Goal: Task Accomplishment & Management: Complete application form

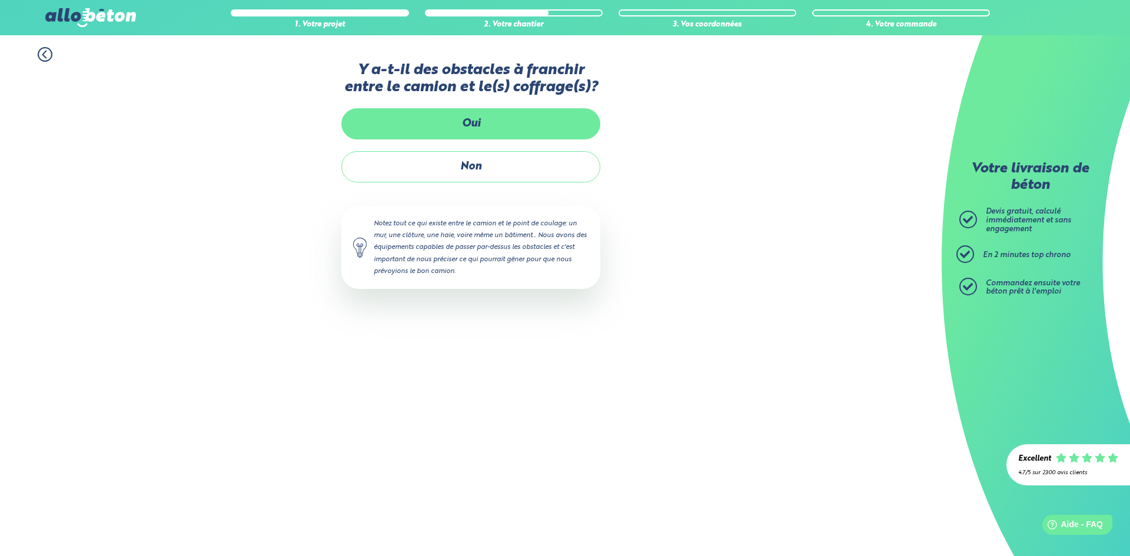
click at [482, 129] on label "Oui" at bounding box center [470, 123] width 259 height 31
click at [0, 0] on input "Oui" at bounding box center [0, 0] width 0 height 0
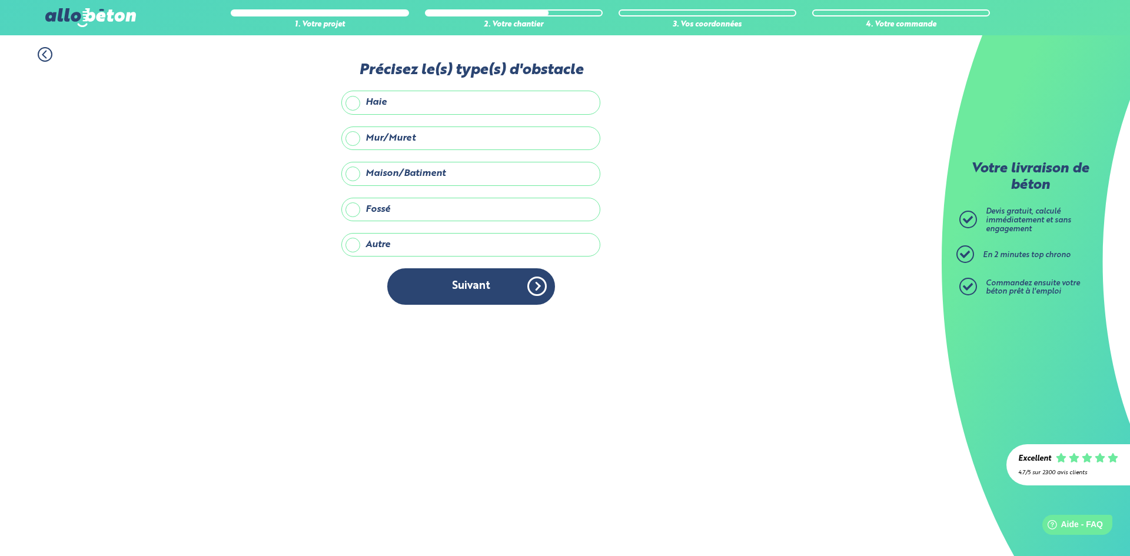
click at [394, 140] on label "Mur/Muret" at bounding box center [470, 139] width 259 height 24
click at [0, 0] on input "Mur/Muret" at bounding box center [0, 0] width 0 height 0
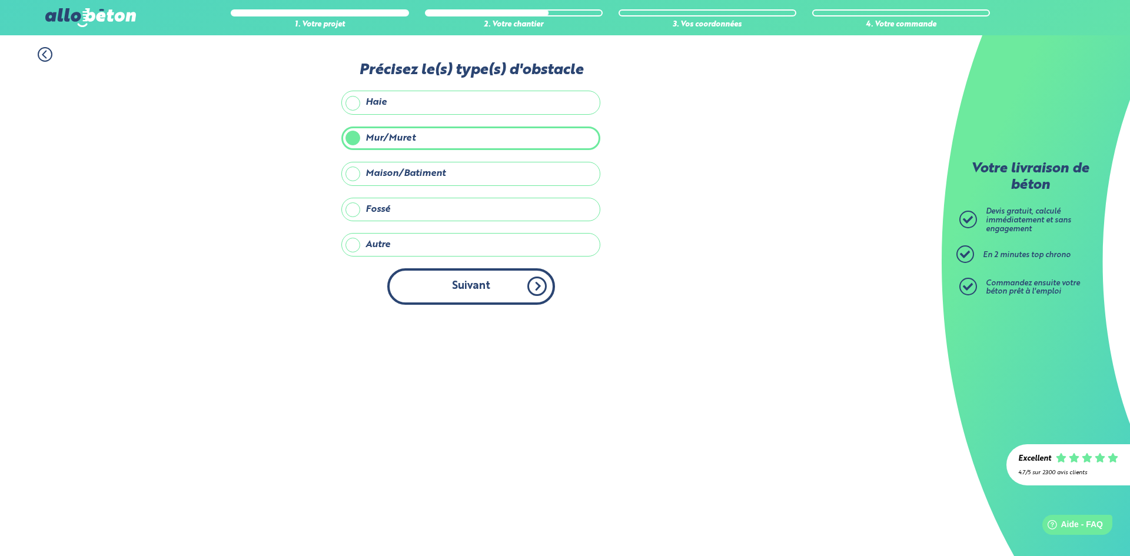
click at [486, 278] on button "Suivant" at bounding box center [471, 286] width 168 height 36
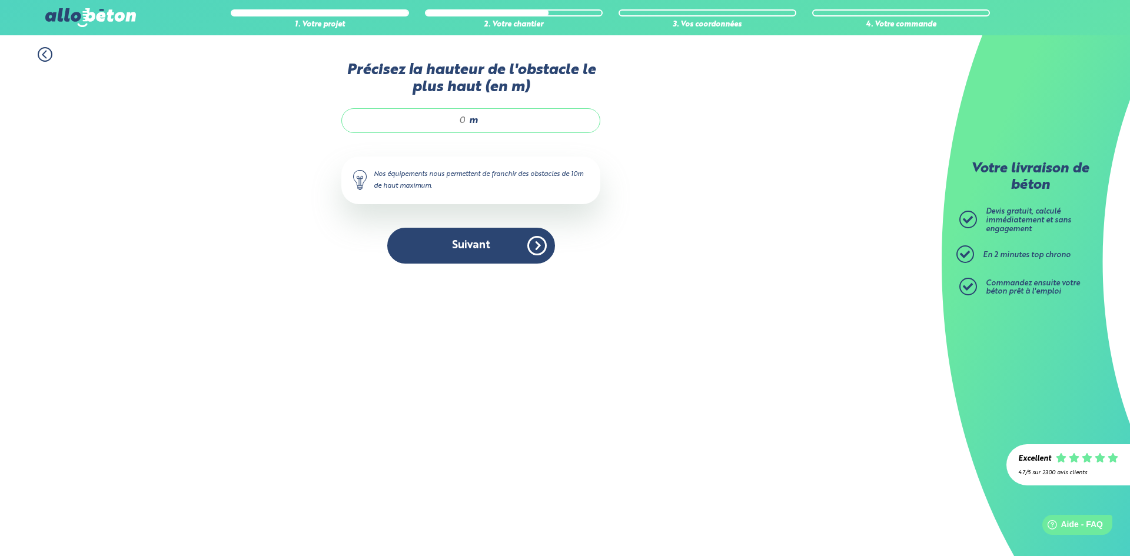
click at [466, 121] on input "Précisez la hauteur de l'obstacle le plus haut (en m)" at bounding box center [410, 121] width 112 height 12
type input "2"
click at [491, 257] on button "Suivant" at bounding box center [471, 246] width 168 height 36
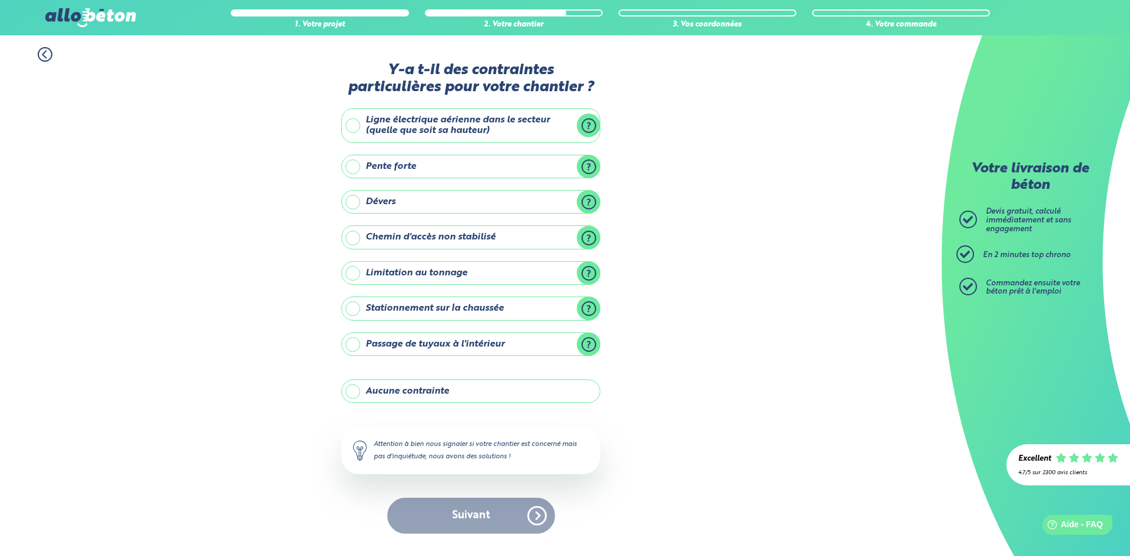
click at [440, 399] on label "Aucune contrainte" at bounding box center [470, 392] width 259 height 24
click at [0, 0] on input "Aucune contrainte" at bounding box center [0, 0] width 0 height 0
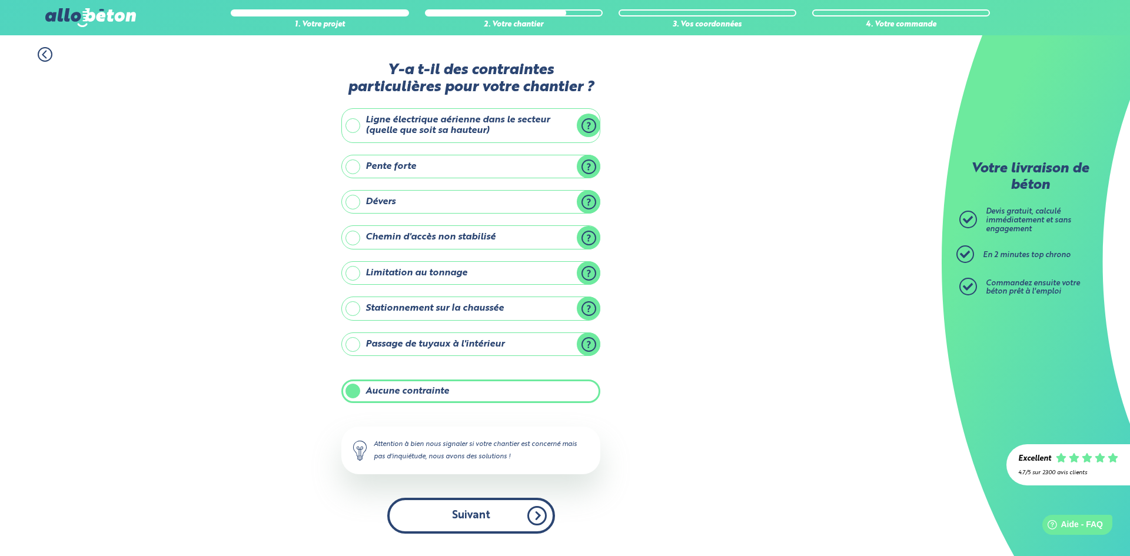
click at [523, 522] on button "Suivant" at bounding box center [471, 516] width 168 height 36
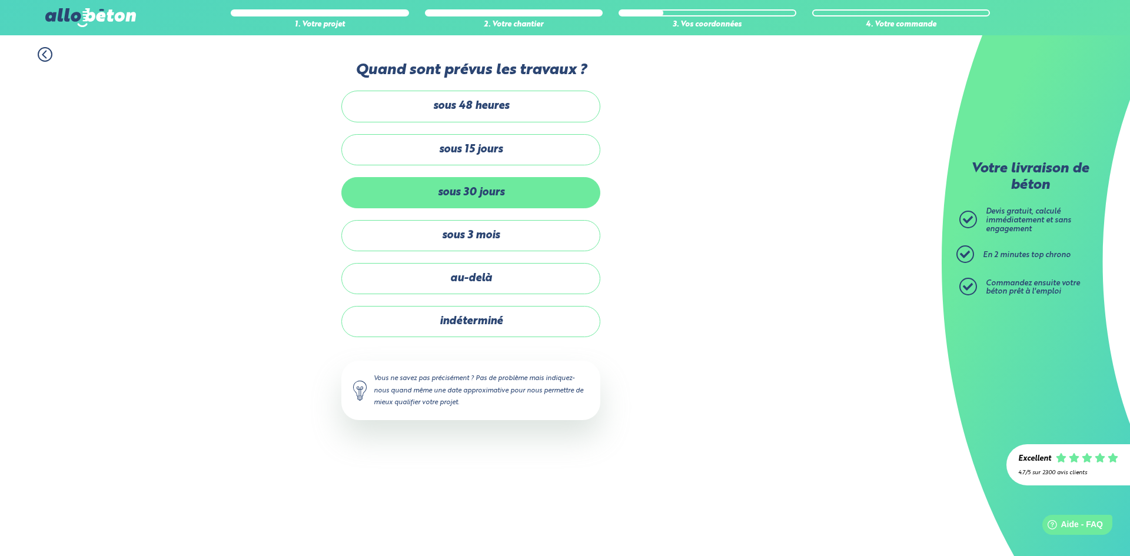
click at [521, 199] on label "sous 30 jours" at bounding box center [470, 192] width 259 height 31
click at [0, 0] on input "sous 30 jours" at bounding box center [0, 0] width 0 height 0
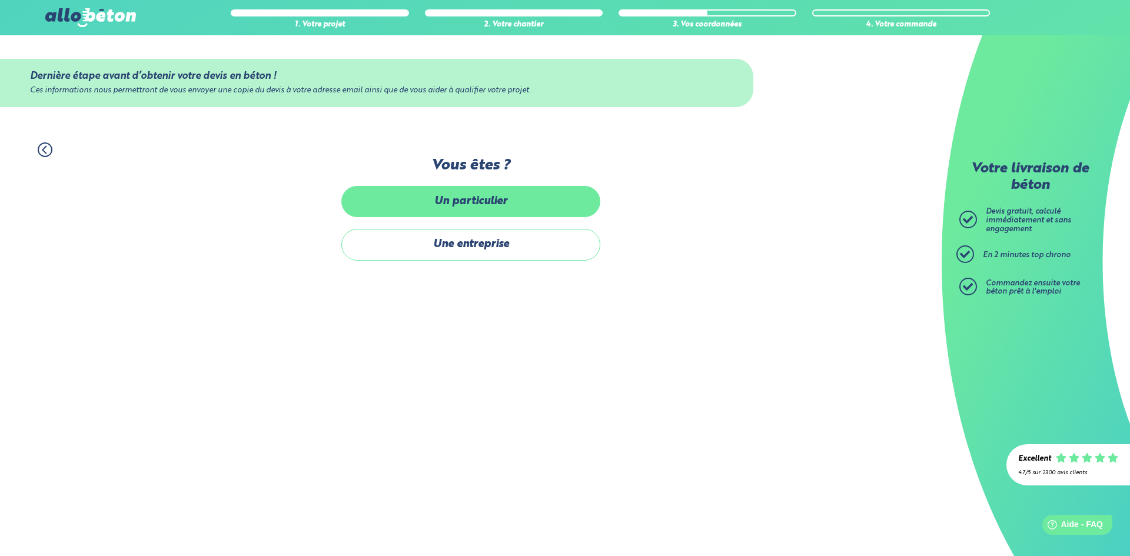
click at [530, 201] on label "Un particulier" at bounding box center [470, 201] width 259 height 31
click at [0, 0] on input "Un particulier" at bounding box center [0, 0] width 0 height 0
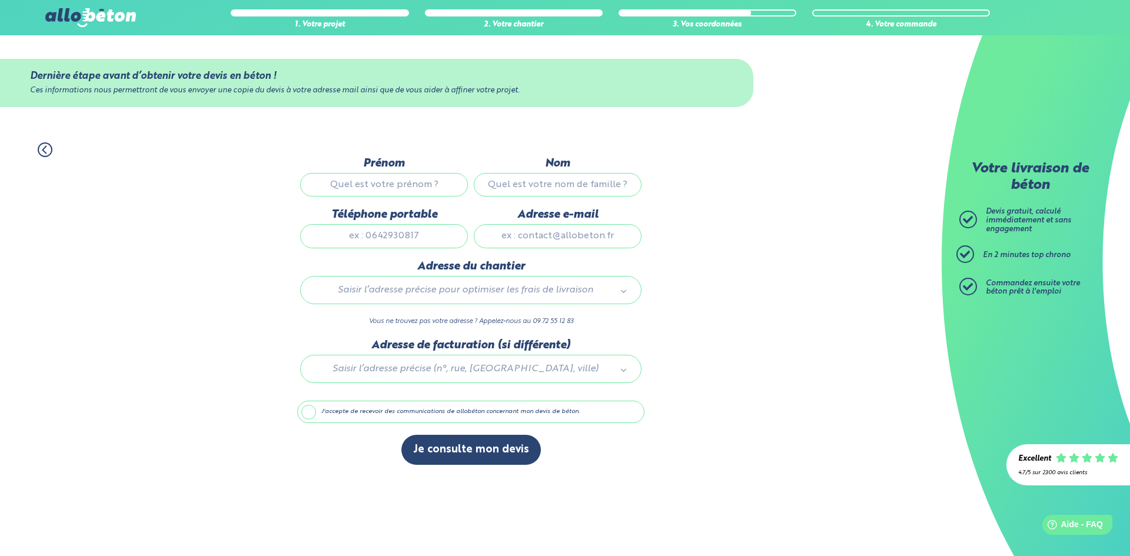
click at [386, 188] on input "Prénom" at bounding box center [384, 185] width 168 height 24
click at [731, 337] on div "1. Votre projet 2. Votre chantier 3. Vos coordonnées 4. Votre commande Dernière…" at bounding box center [471, 304] width 942 height 346
click at [474, 456] on button "Je consulte mon devis" at bounding box center [472, 450] width 140 height 30
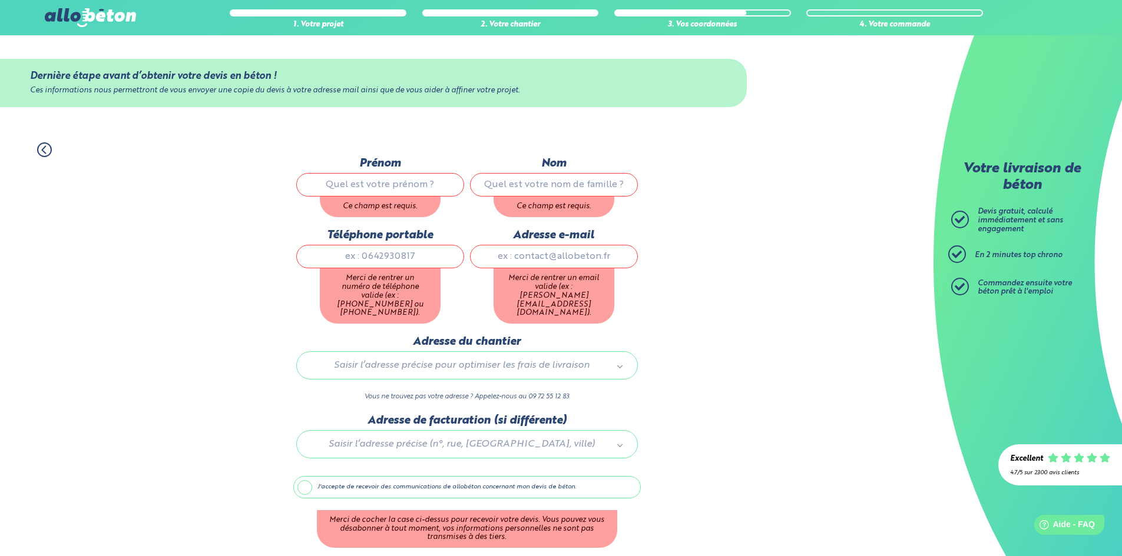
scroll to position [37, 0]
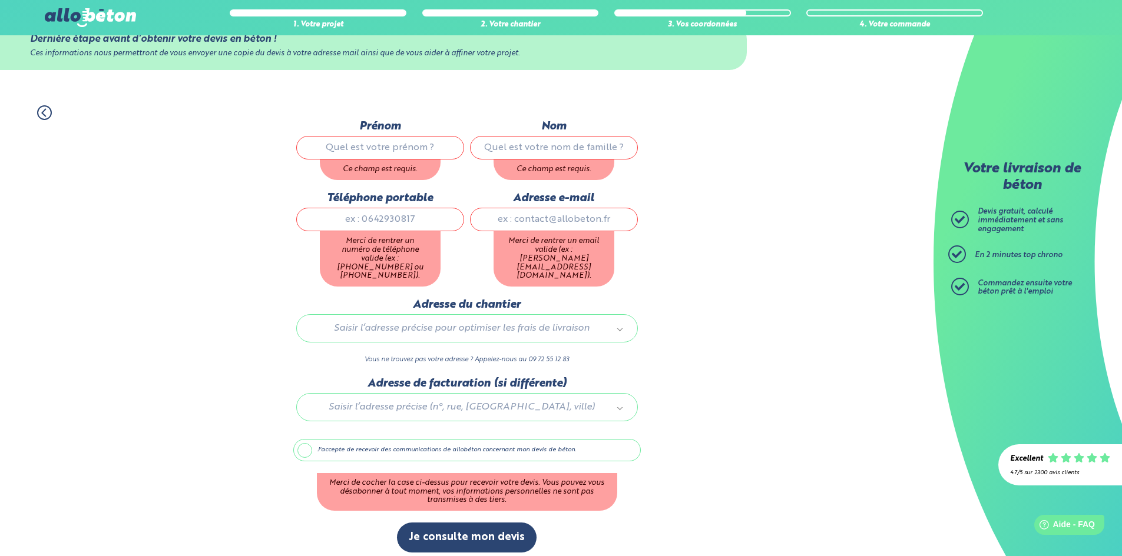
click at [390, 148] on input "Prénom" at bounding box center [380, 148] width 168 height 24
type input "Benjamin"
click at [515, 154] on input "Nom" at bounding box center [554, 148] width 168 height 24
type input "Desailly"
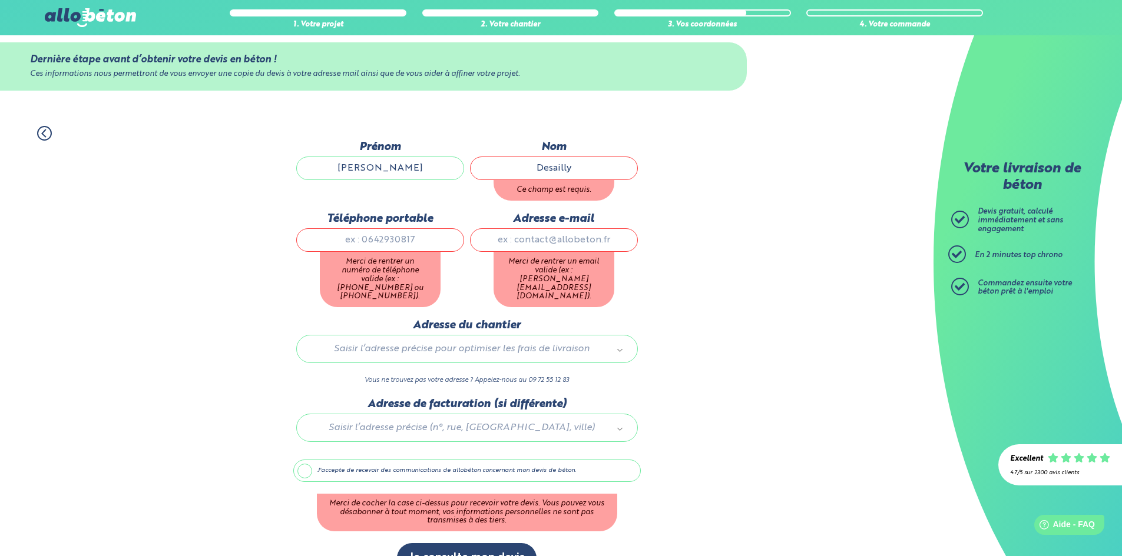
click at [361, 228] on input "Téléphone portable" at bounding box center [380, 240] width 168 height 24
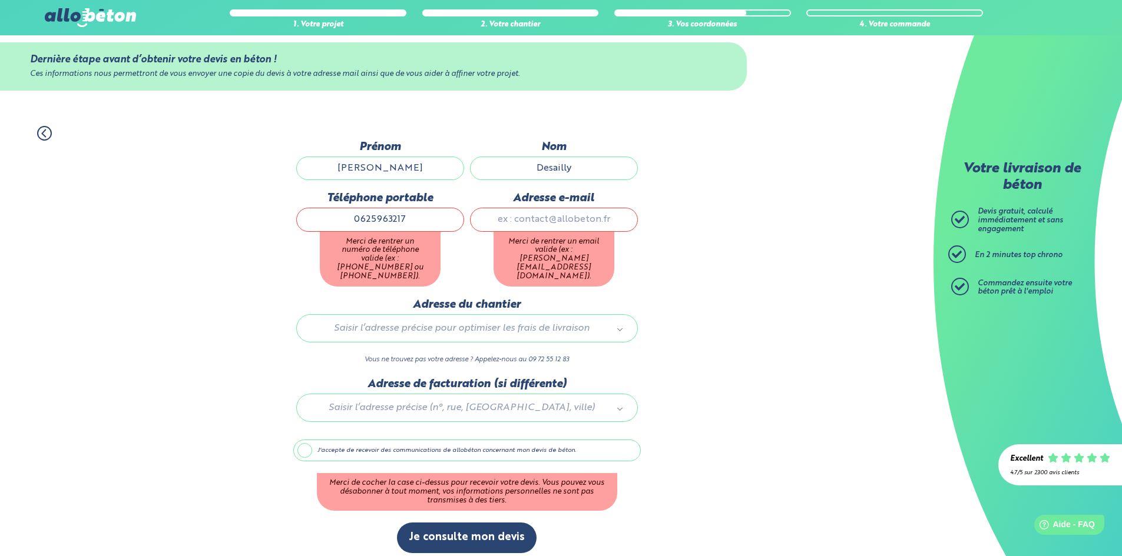
type input "0625963217"
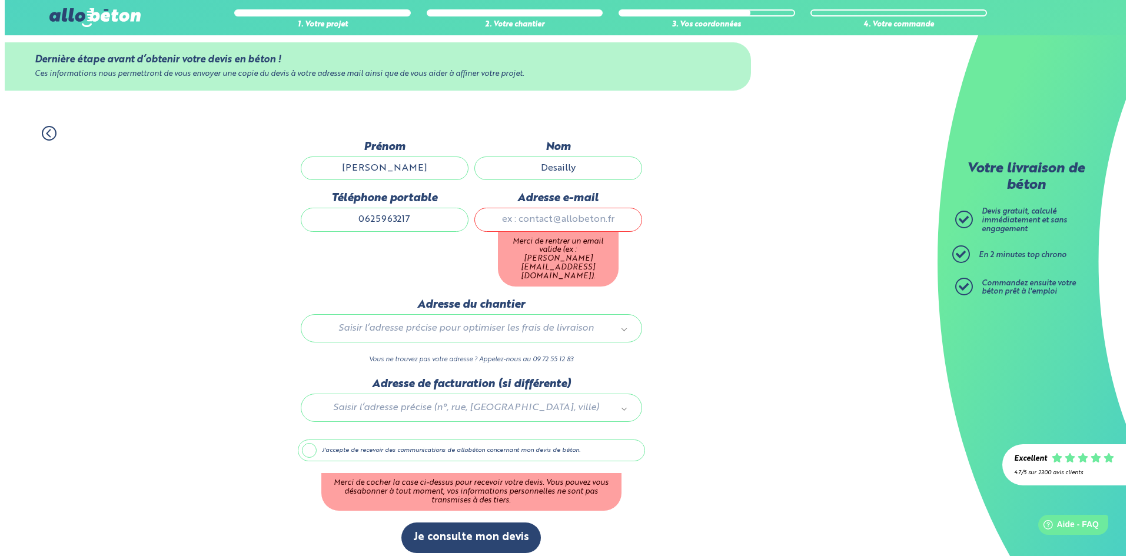
scroll to position [0, 0]
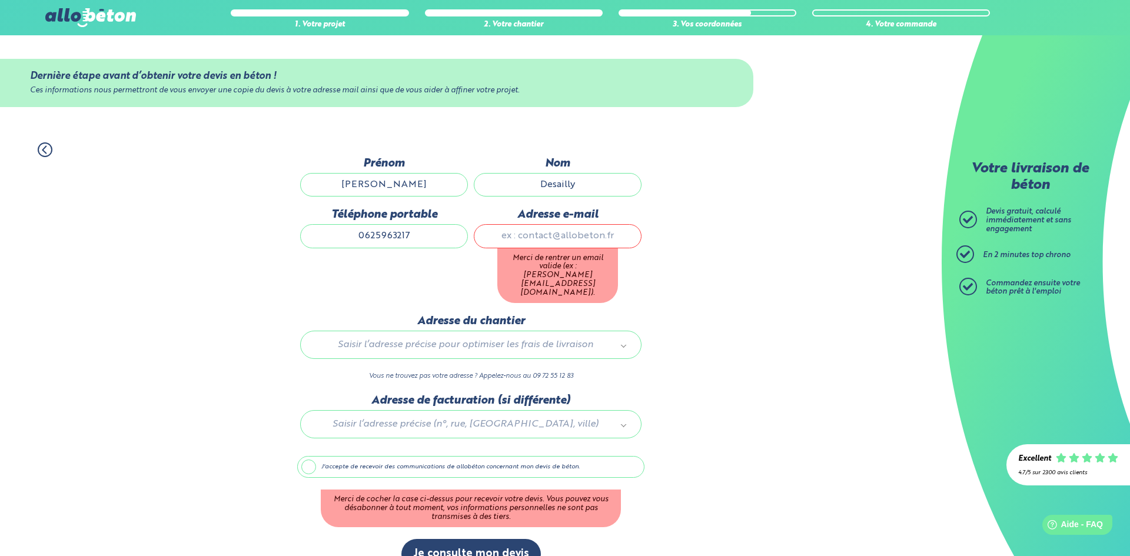
drag, startPoint x: 503, startPoint y: 214, endPoint x: 608, endPoint y: 239, distance: 107.7
click at [503, 214] on div "Adresse e-mail Merci de rentrer un email valide (ex : john@doe.fr)." at bounding box center [558, 261] width 174 height 107
type input "benjamin.desailly@outlook.fr"
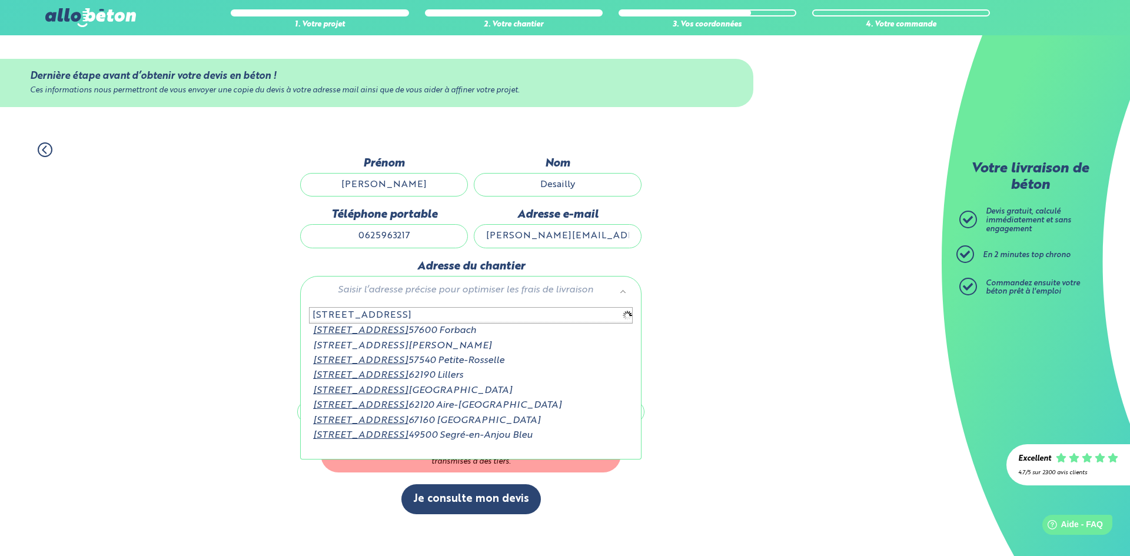
type input "35 rue principale 57170"
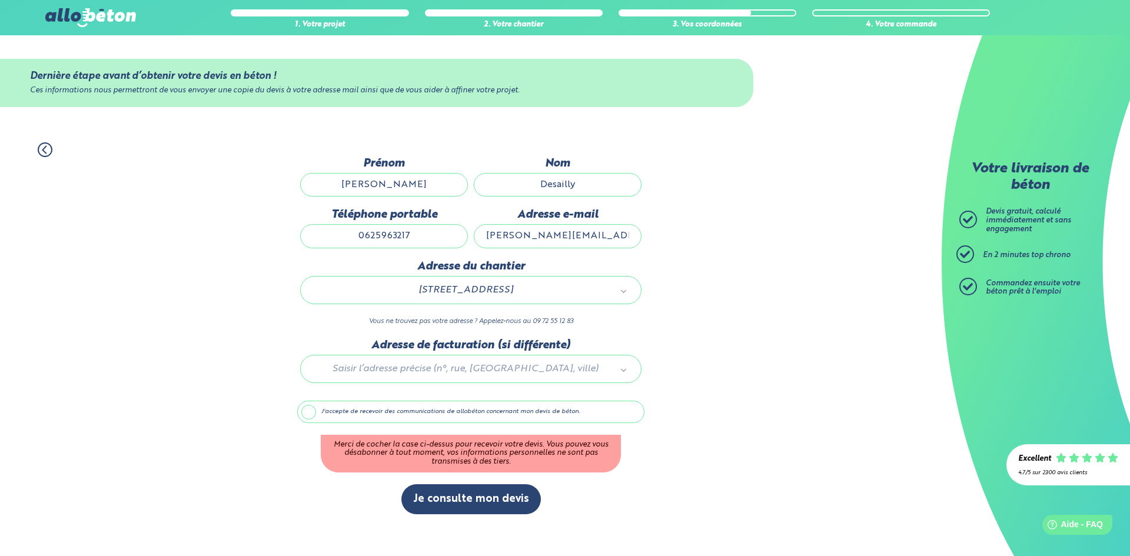
click at [423, 370] on div at bounding box center [470, 367] width 347 height 56
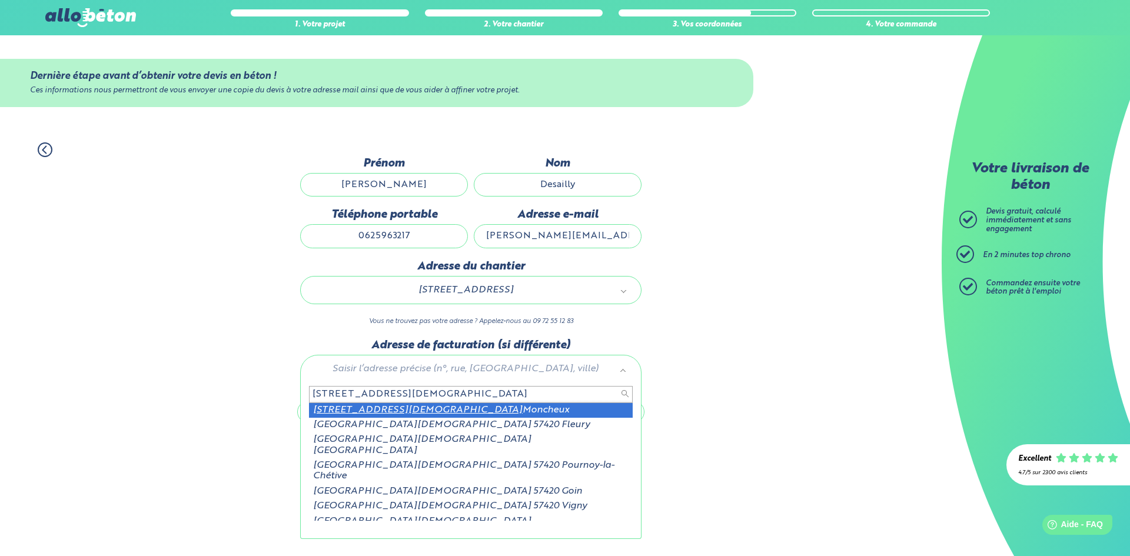
type input "69 rue de l'Eglise 57420"
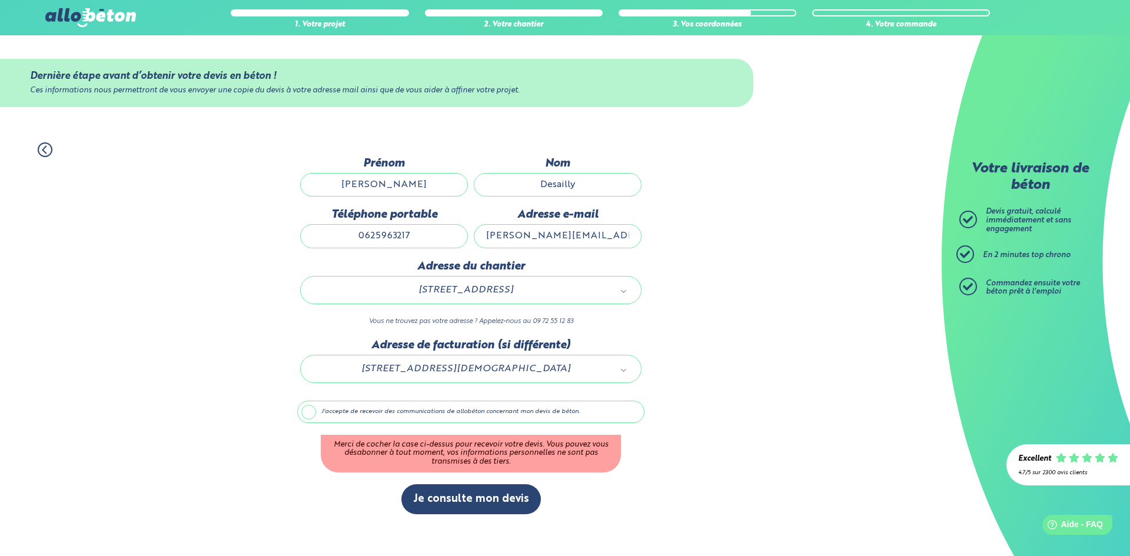
click at [383, 420] on label "J'accepte de recevoir des communications de allobéton concernant mon devis de b…" at bounding box center [470, 412] width 347 height 22
click at [0, 0] on input "J'accepte de recevoir des communications de allobéton concernant mon devis de b…" at bounding box center [0, 0] width 0 height 0
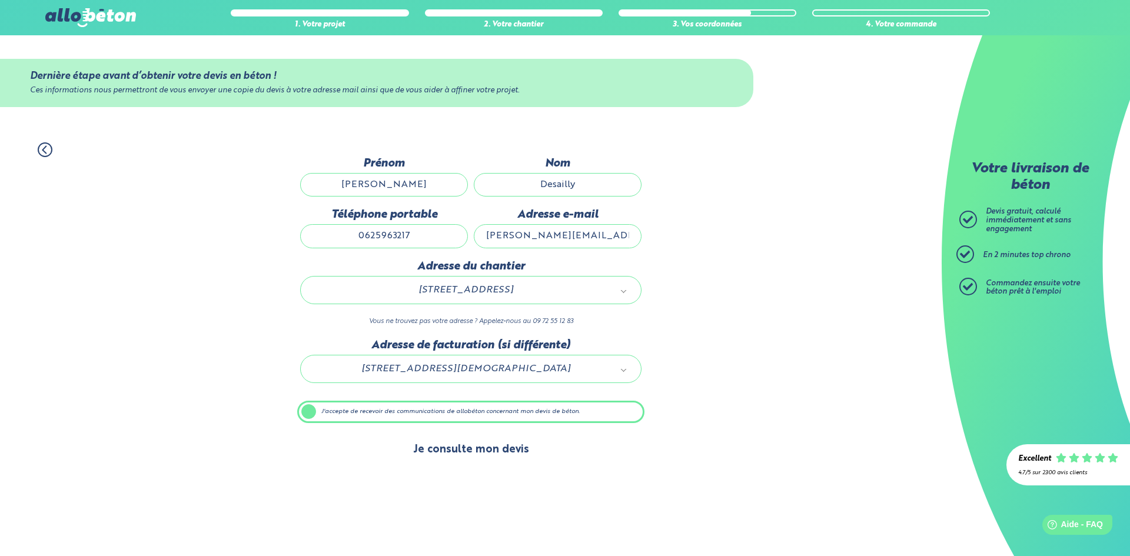
click at [481, 449] on button "Je consulte mon devis" at bounding box center [472, 450] width 140 height 30
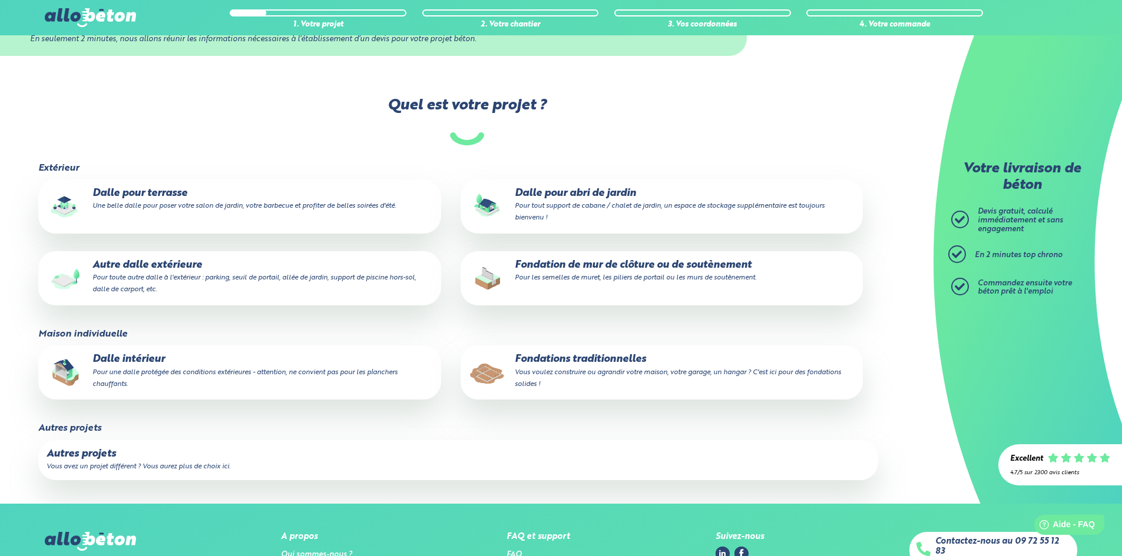
scroll to position [177, 0]
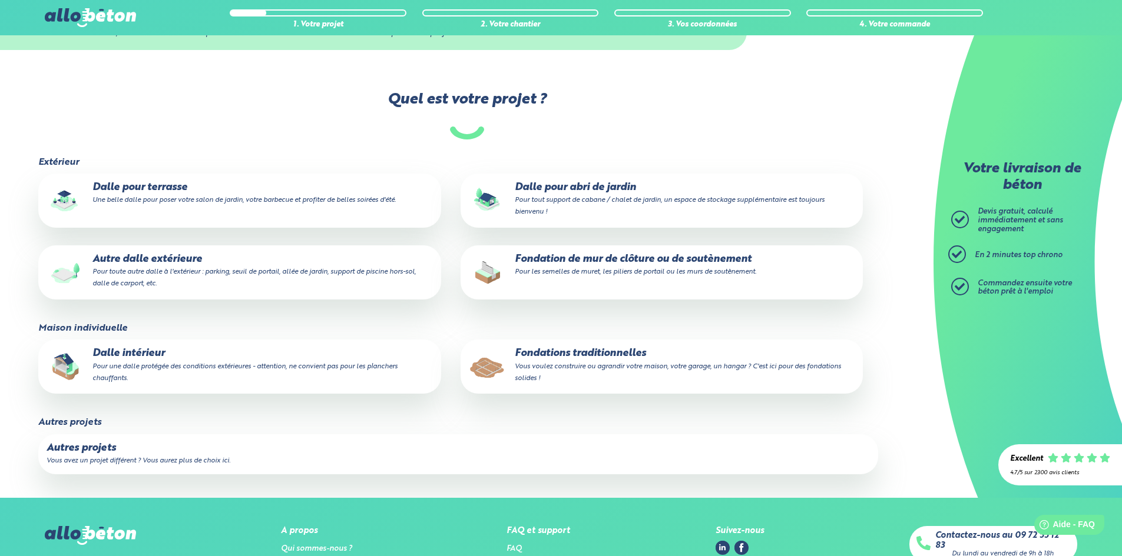
click at [137, 184] on label "Dalle pour terrasse Une belle dalle pour poser votre salon de jardin, votre bar…" at bounding box center [239, 201] width 402 height 54
click at [0, 0] on input "Dalle pour terrasse Une belle dalle pour poser votre salon de jardin, votre bar…" at bounding box center [0, 0] width 0 height 0
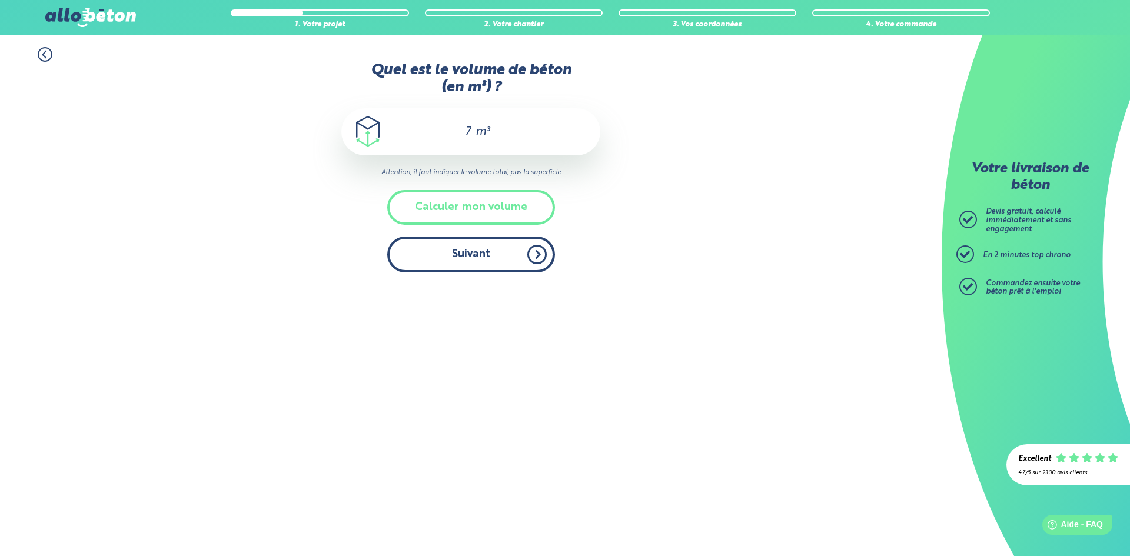
click at [483, 246] on button "Suivant" at bounding box center [471, 255] width 168 height 36
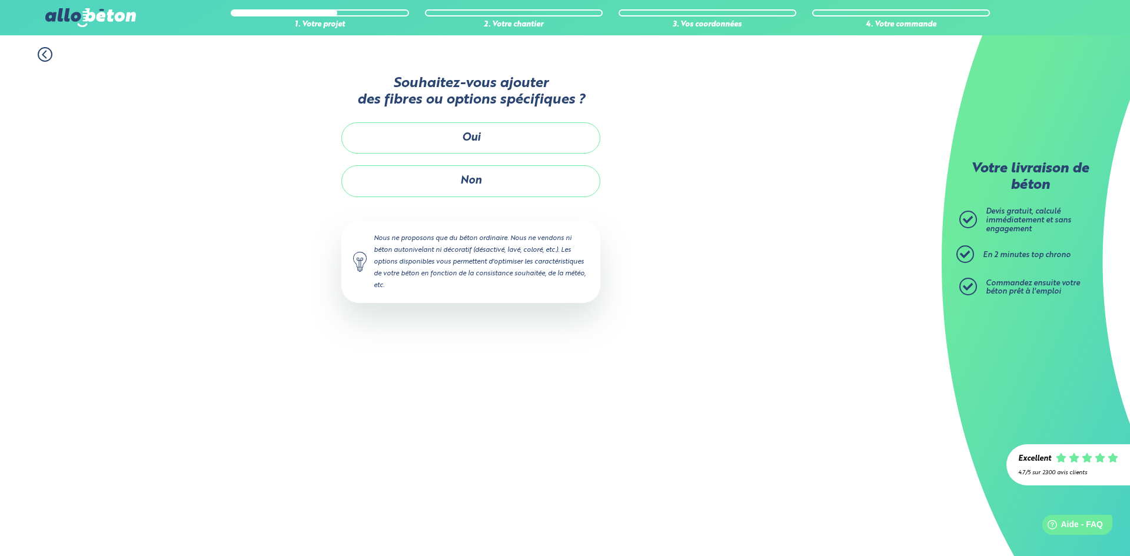
click at [479, 197] on div "Souhaitez-vous ajouter des fibres ou options spécifiques ? Oui Non Nous ne prop…" at bounding box center [470, 194] width 259 height 265
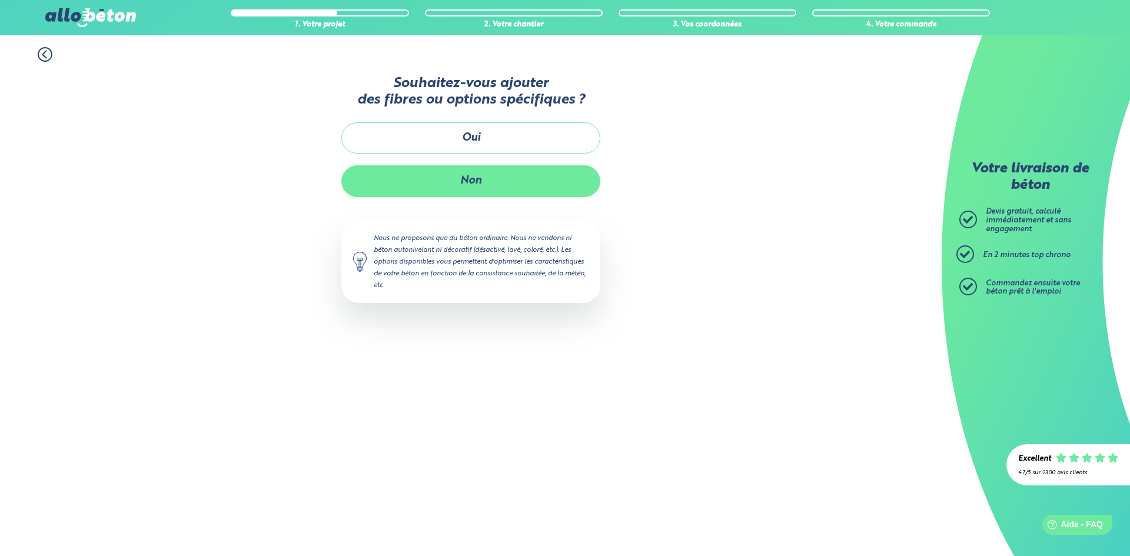
click at [471, 184] on button "Non" at bounding box center [470, 180] width 259 height 31
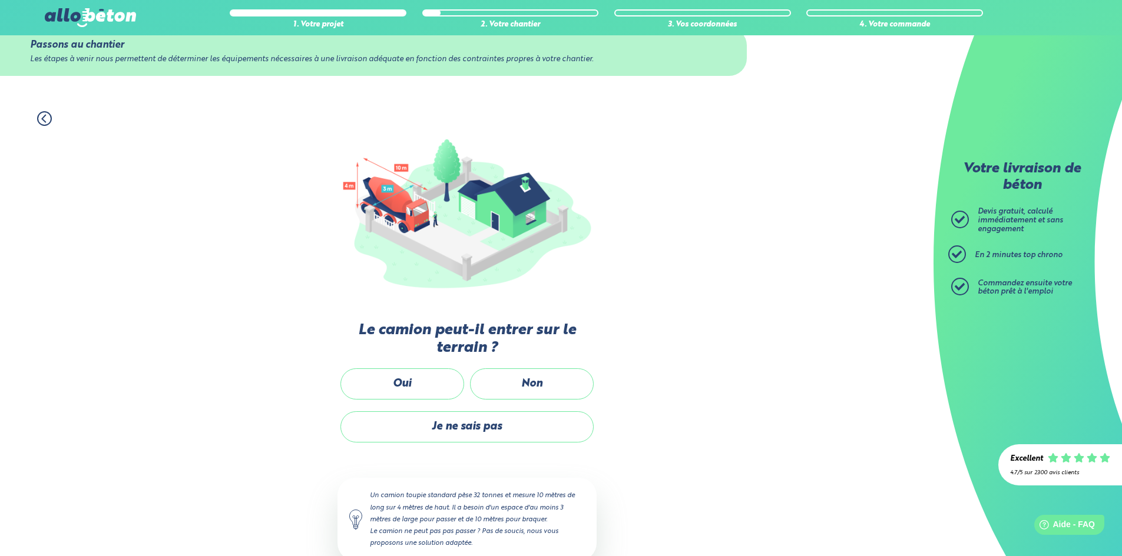
scroll to position [58, 0]
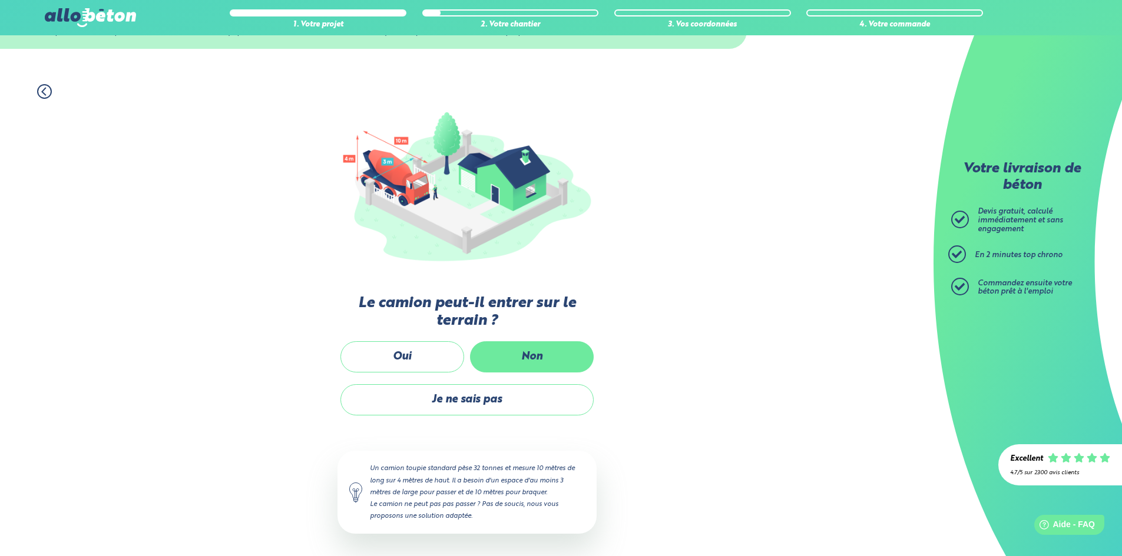
click at [550, 356] on label "Non" at bounding box center [532, 356] width 124 height 31
click at [0, 0] on input "Non" at bounding box center [0, 0] width 0 height 0
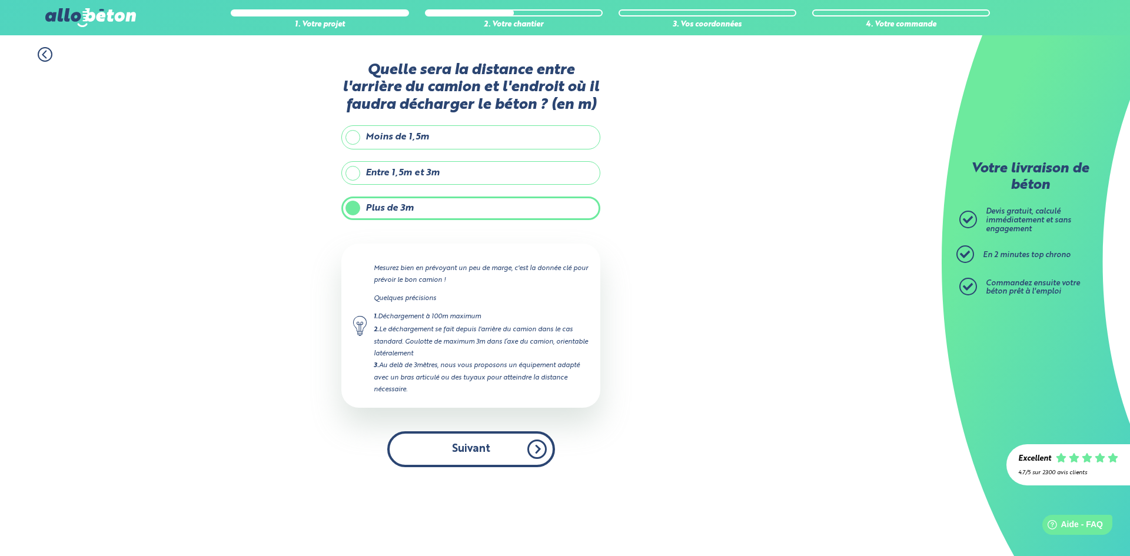
click at [485, 443] on button "Suivant" at bounding box center [471, 450] width 168 height 36
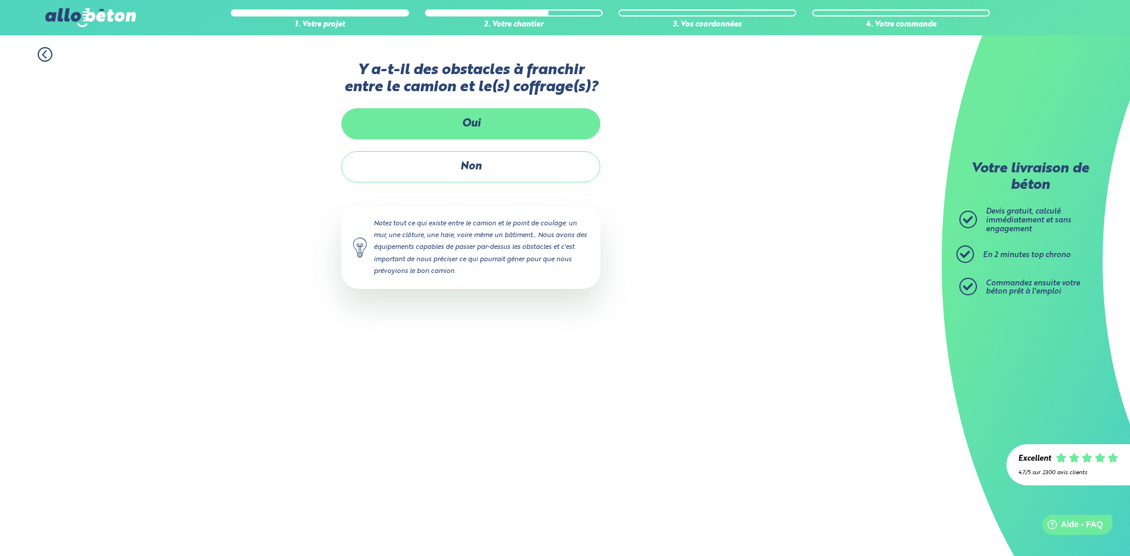
click at [465, 130] on label "Oui" at bounding box center [470, 123] width 259 height 31
click at [0, 0] on input "Oui" at bounding box center [0, 0] width 0 height 0
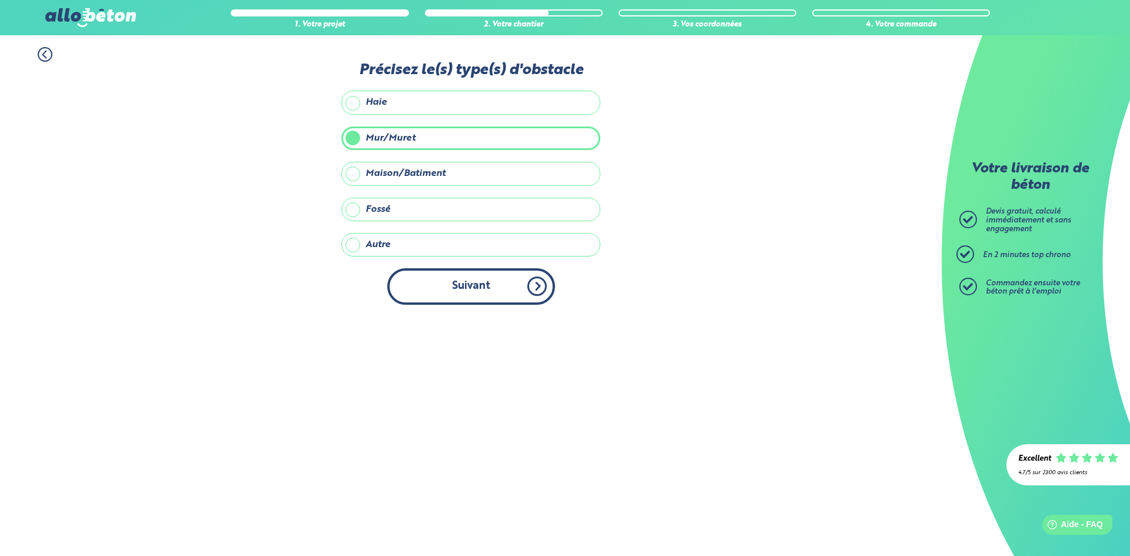
click at [457, 285] on button "Suivant" at bounding box center [471, 286] width 168 height 36
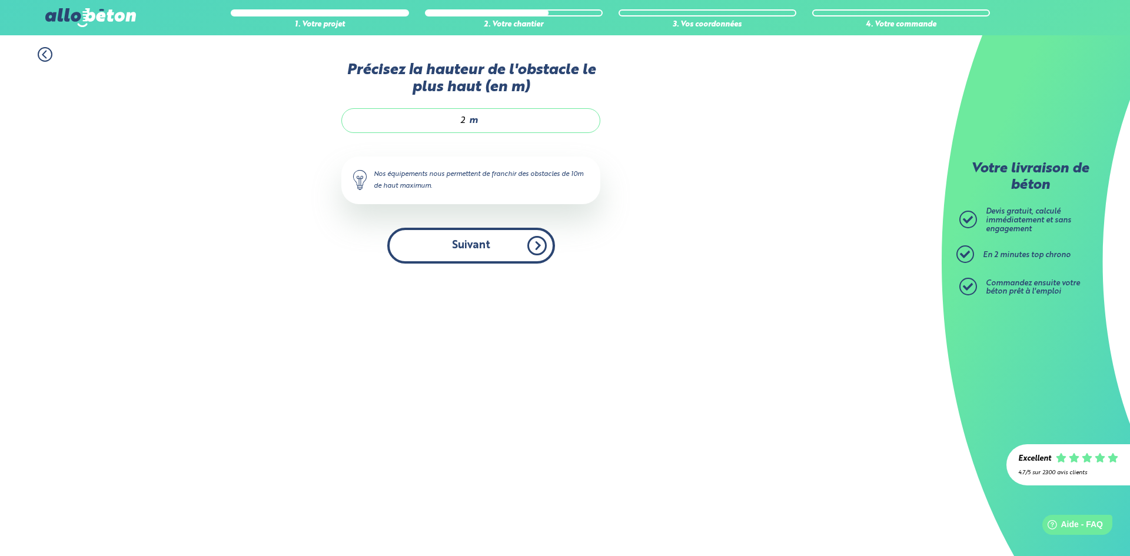
click at [487, 234] on button "Suivant" at bounding box center [471, 246] width 168 height 36
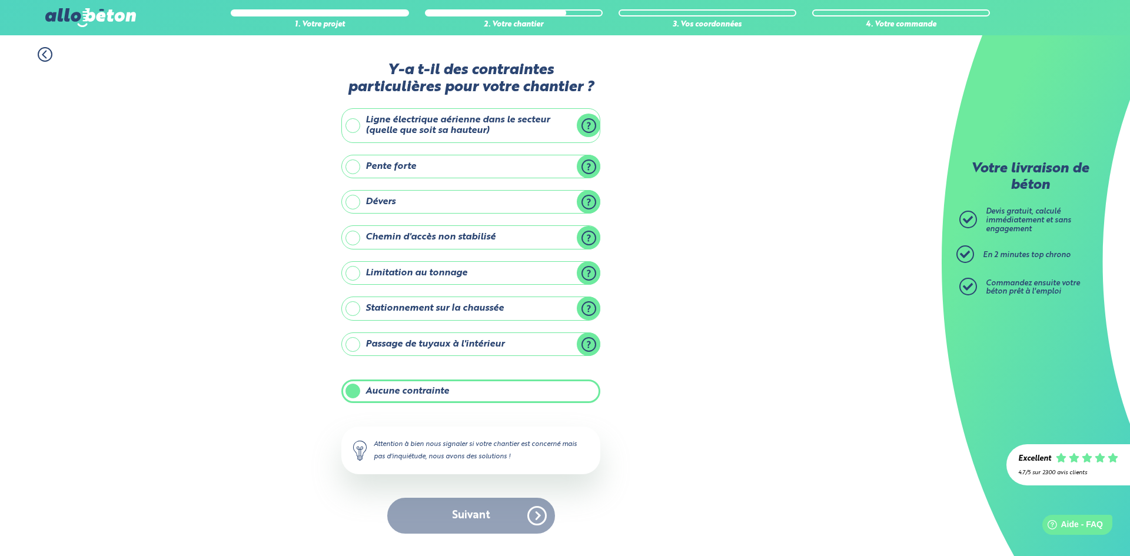
click at [482, 524] on div "Suivant" at bounding box center [470, 516] width 259 height 36
click at [420, 394] on label "Aucune contrainte" at bounding box center [470, 392] width 259 height 24
click at [0, 0] on input "Aucune contrainte" at bounding box center [0, 0] width 0 height 0
click at [456, 390] on label "Aucune contrainte" at bounding box center [470, 392] width 259 height 24
click at [0, 0] on input "Aucune contrainte" at bounding box center [0, 0] width 0 height 0
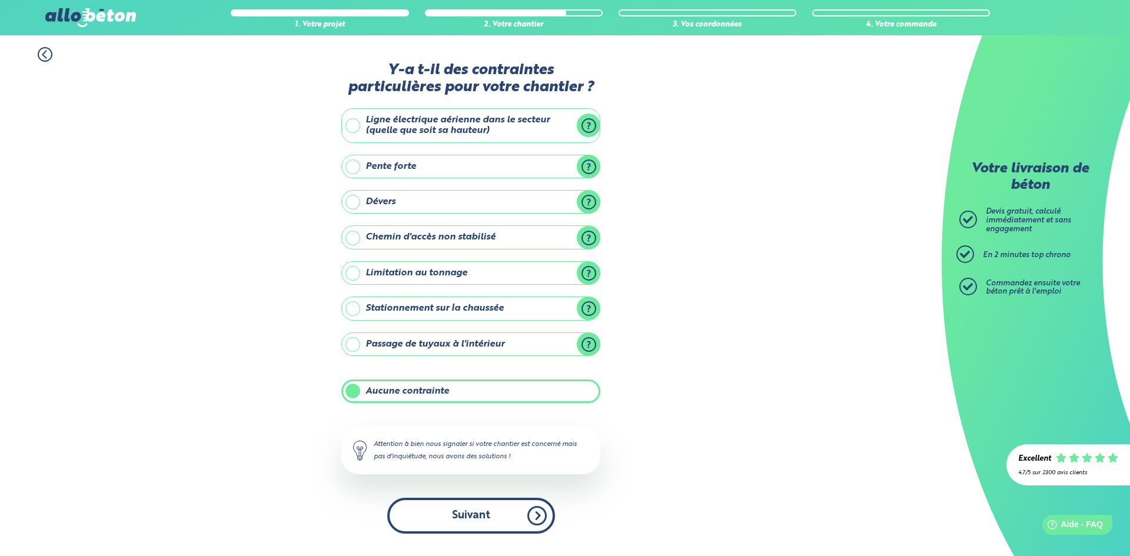
click at [499, 498] on button "Suivant" at bounding box center [471, 516] width 168 height 36
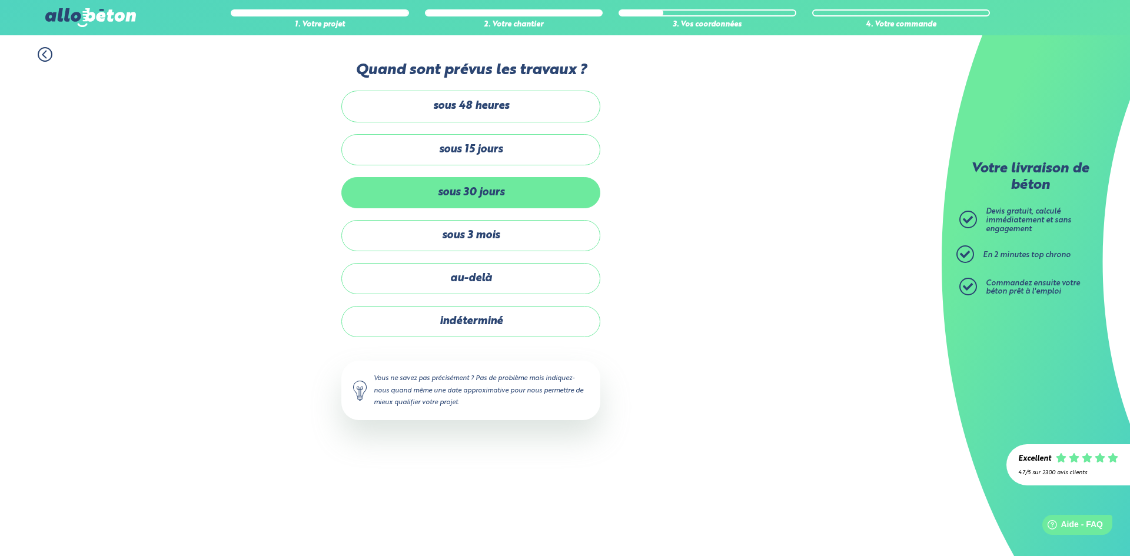
click at [483, 195] on label "sous 30 jours" at bounding box center [470, 192] width 259 height 31
click at [0, 0] on input "sous 30 jours" at bounding box center [0, 0] width 0 height 0
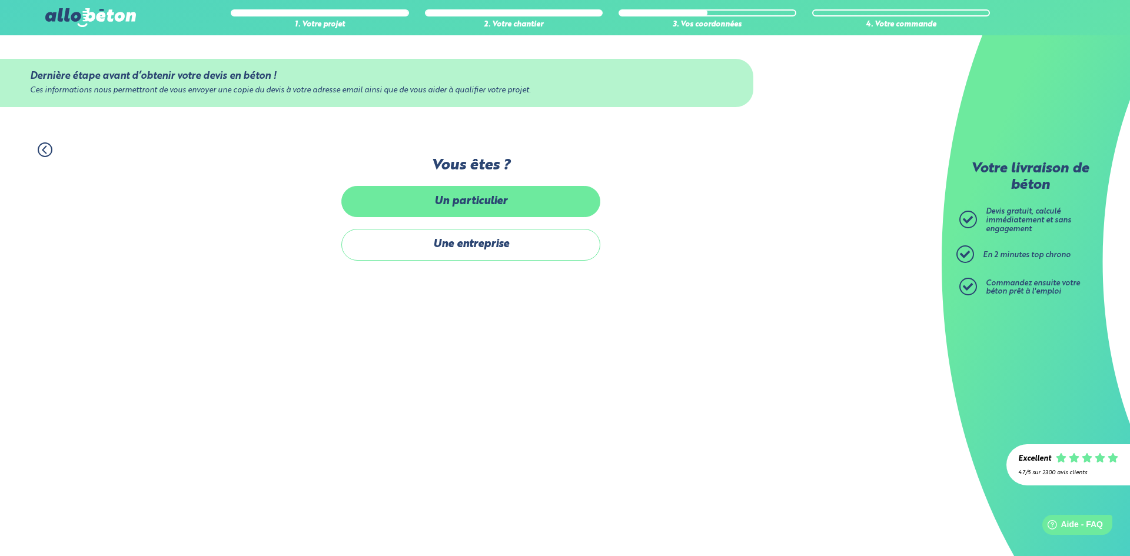
click at [501, 209] on label "Un particulier" at bounding box center [470, 201] width 259 height 31
click at [0, 0] on input "Un particulier" at bounding box center [0, 0] width 0 height 0
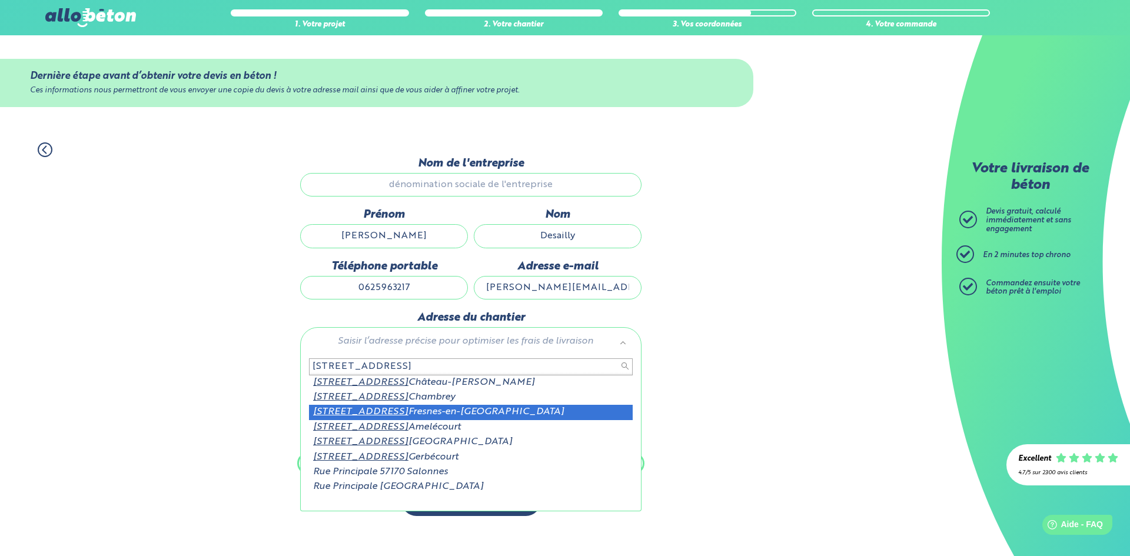
type input "35 rue principale 57170"
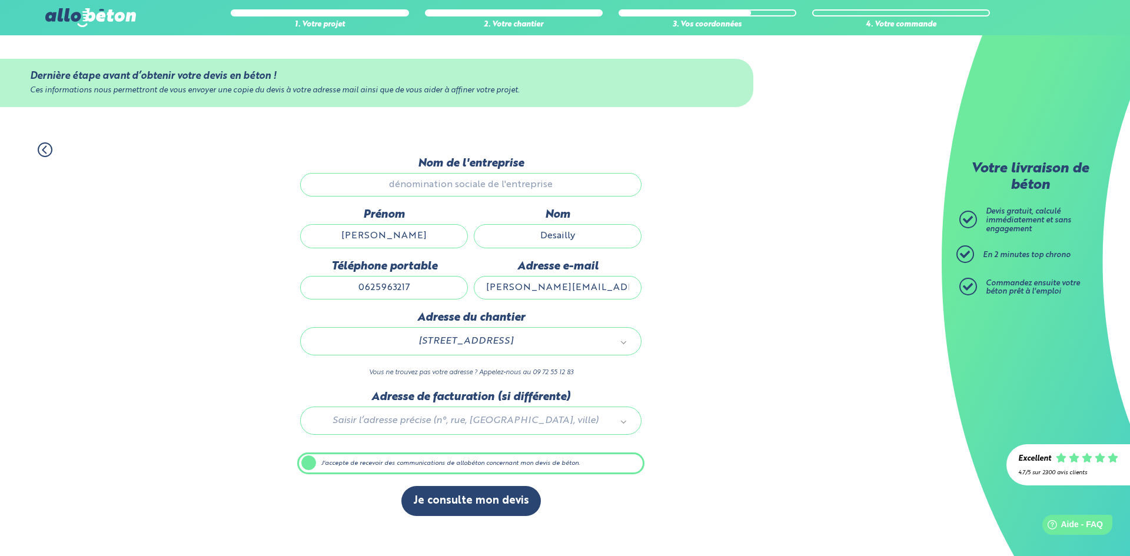
click at [388, 426] on div at bounding box center [470, 419] width 347 height 56
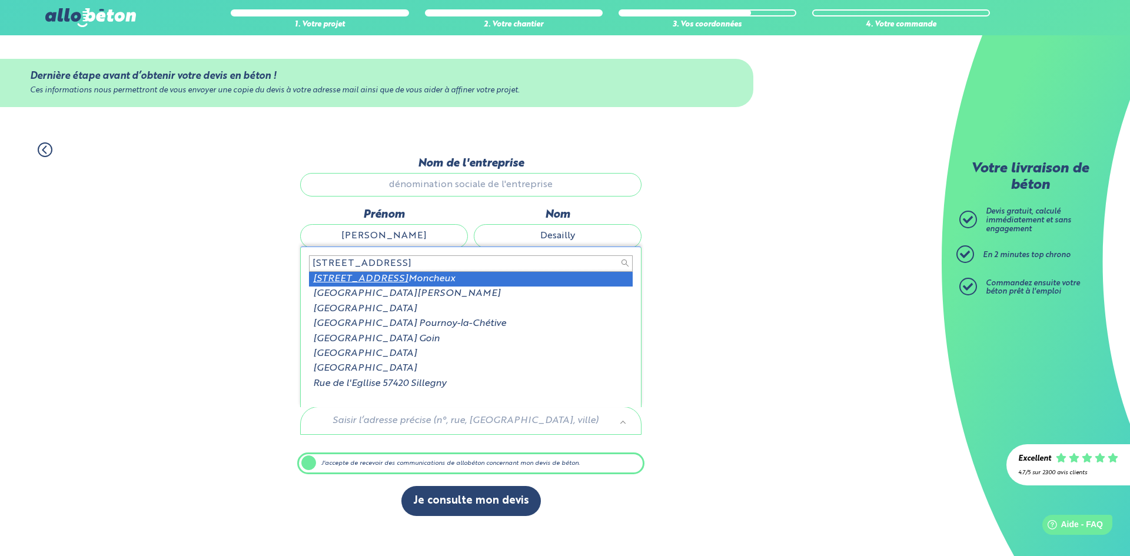
type input "69 rue de l'eglise 57420"
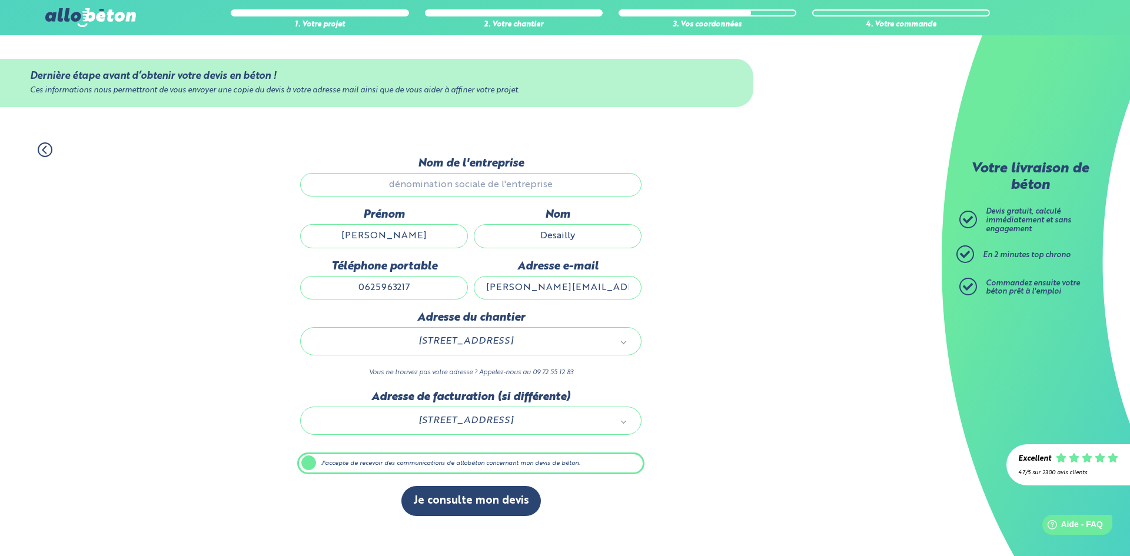
click at [511, 181] on input "Nom de l'entreprise" at bounding box center [470, 185] width 341 height 24
click at [459, 508] on button "Je consulte mon devis" at bounding box center [472, 501] width 140 height 30
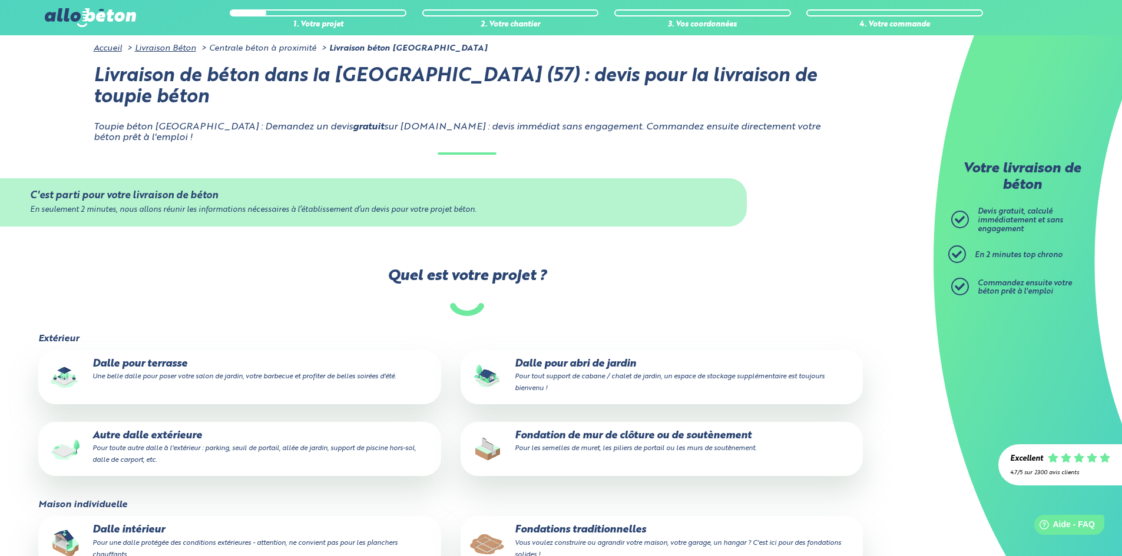
click at [174, 363] on label "Dalle pour terrasse Une belle dalle pour poser votre salon de jardin, votre bar…" at bounding box center [239, 377] width 402 height 54
click at [0, 0] on input "Dalle pour terrasse Une belle dalle pour poser votre salon de jardin, votre bar…" at bounding box center [0, 0] width 0 height 0
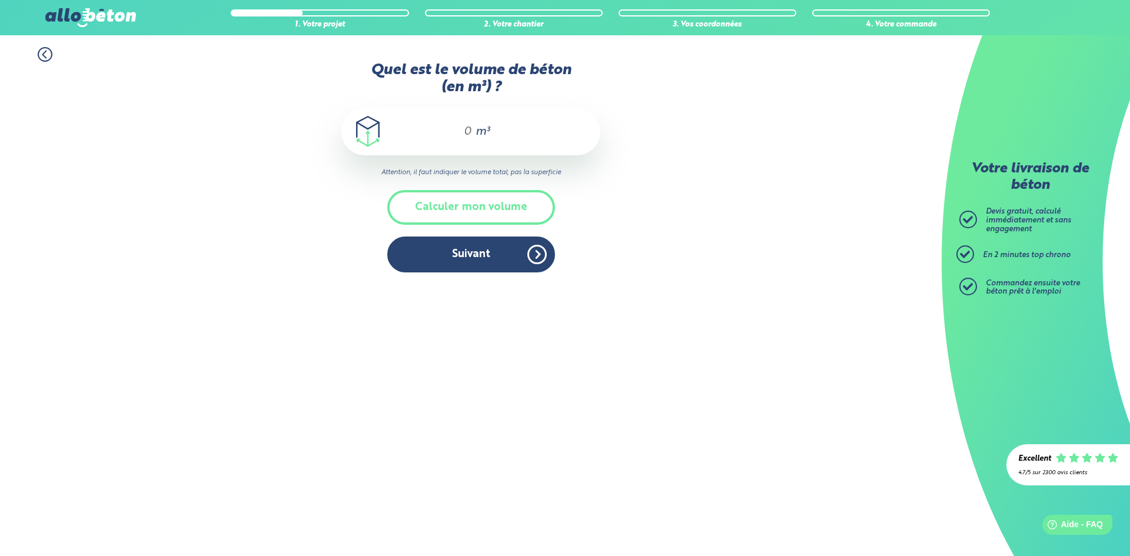
drag, startPoint x: 469, startPoint y: 131, endPoint x: 520, endPoint y: 150, distance: 54.0
click at [469, 131] on input "Quel est le volume de béton (en m³) ?" at bounding box center [463, 132] width 20 height 14
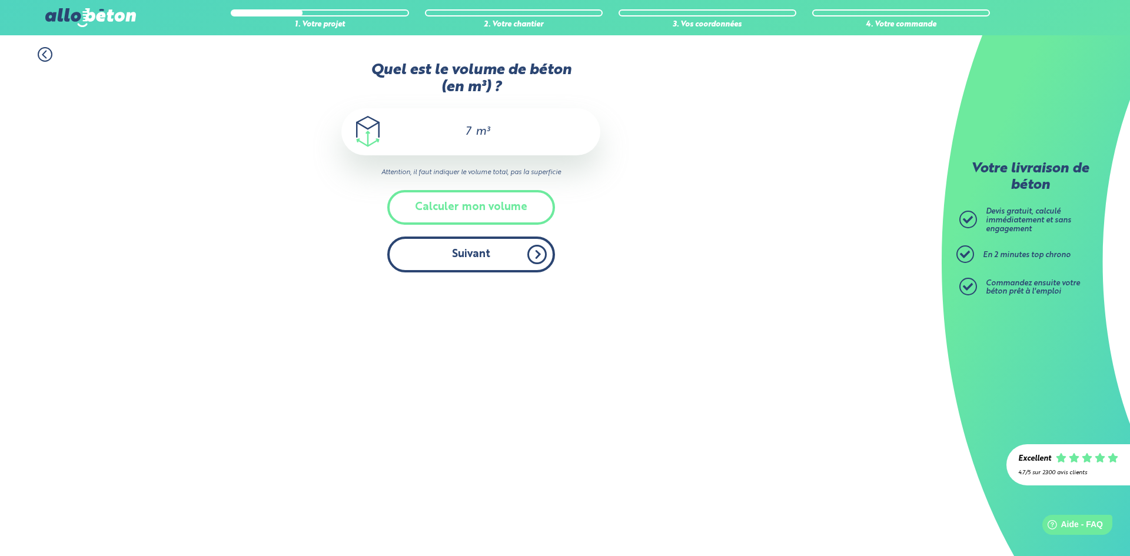
type input "7"
click at [505, 256] on button "Suivant" at bounding box center [471, 255] width 168 height 36
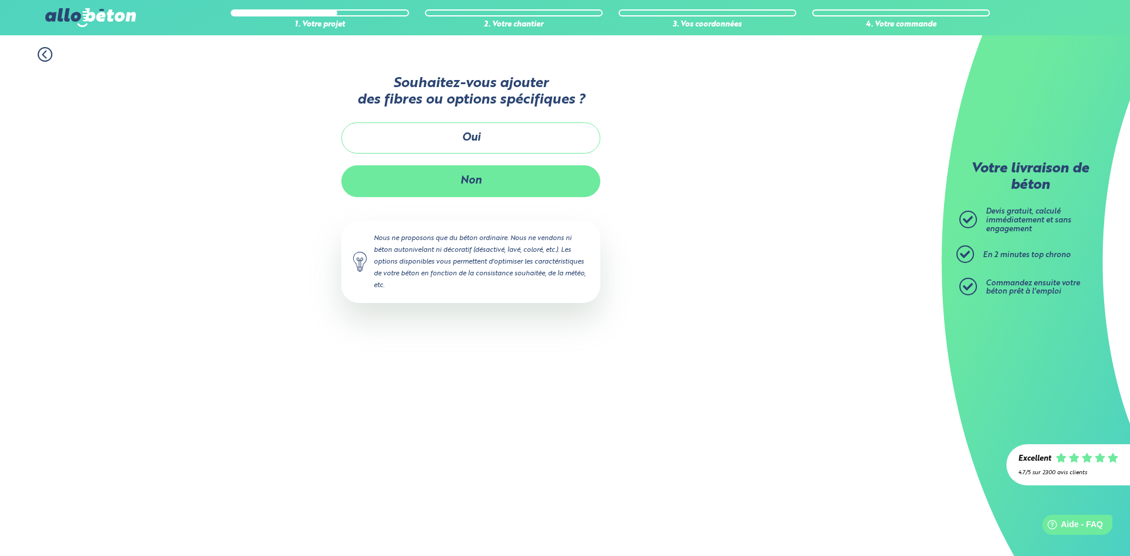
click at [479, 177] on button "Non" at bounding box center [470, 180] width 259 height 31
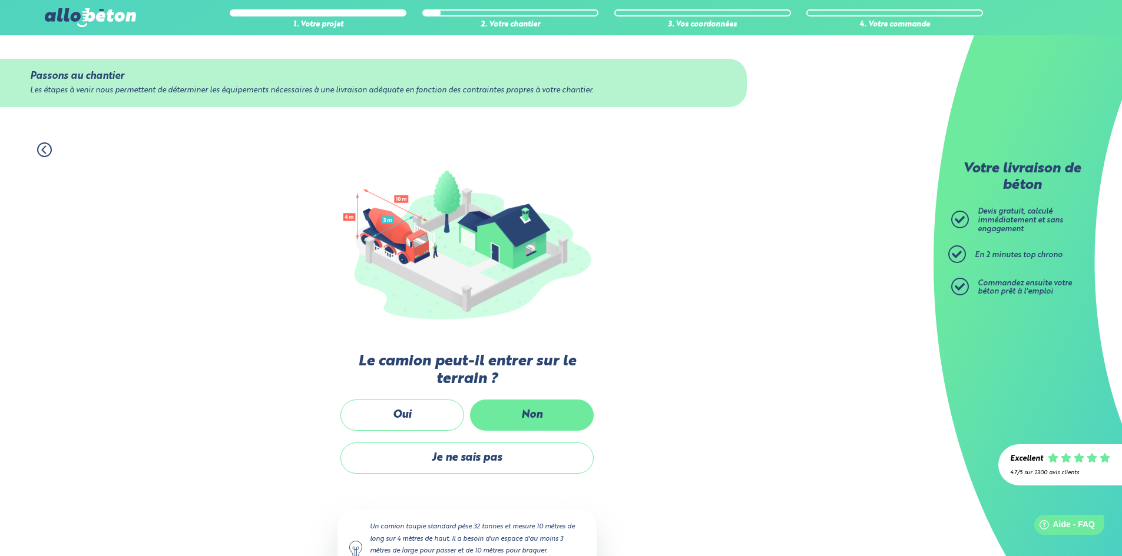
click at [513, 424] on label "Non" at bounding box center [532, 415] width 124 height 31
click at [0, 0] on input "Non" at bounding box center [0, 0] width 0 height 0
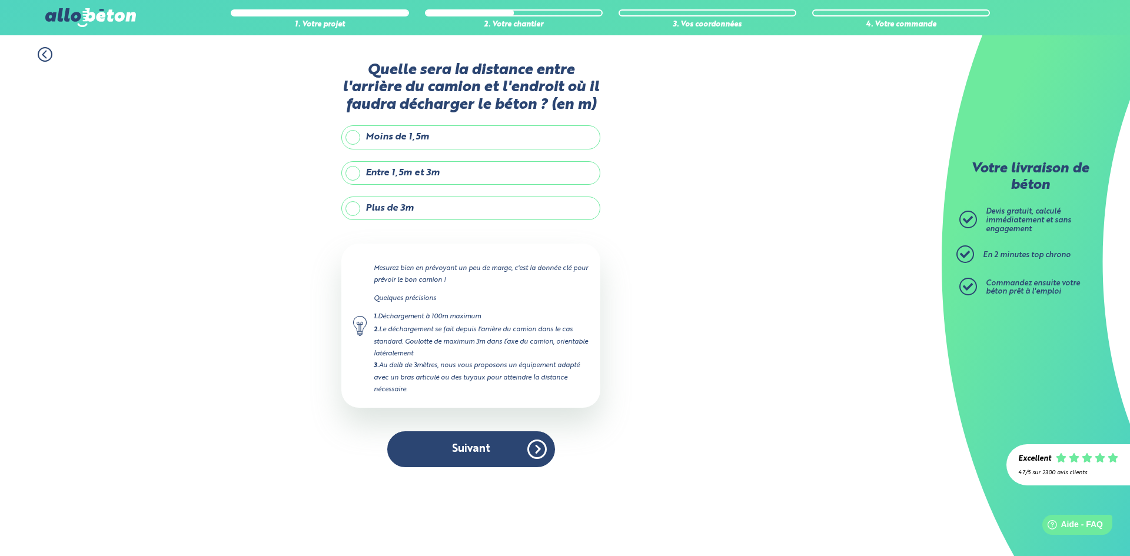
click at [417, 206] on label "Plus de 3m" at bounding box center [470, 209] width 259 height 24
click at [0, 0] on input "Plus de 3m" at bounding box center [0, 0] width 0 height 0
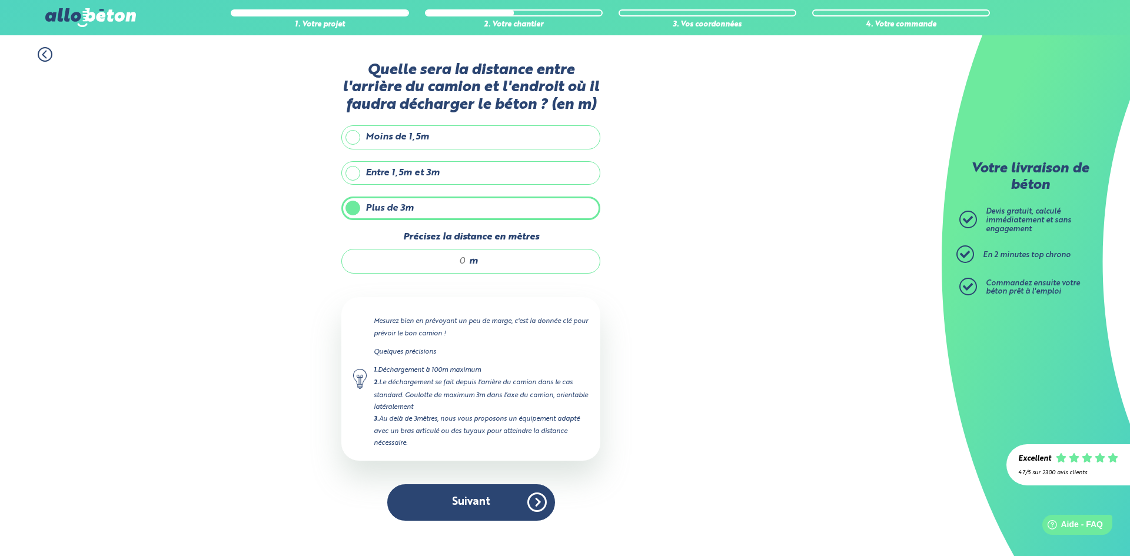
drag, startPoint x: 464, startPoint y: 263, endPoint x: 510, endPoint y: 268, distance: 46.2
click at [464, 263] on input "Précisez la distance en mètres" at bounding box center [410, 262] width 112 height 12
type input "15"
click at [470, 506] on button "Suivant" at bounding box center [471, 503] width 168 height 36
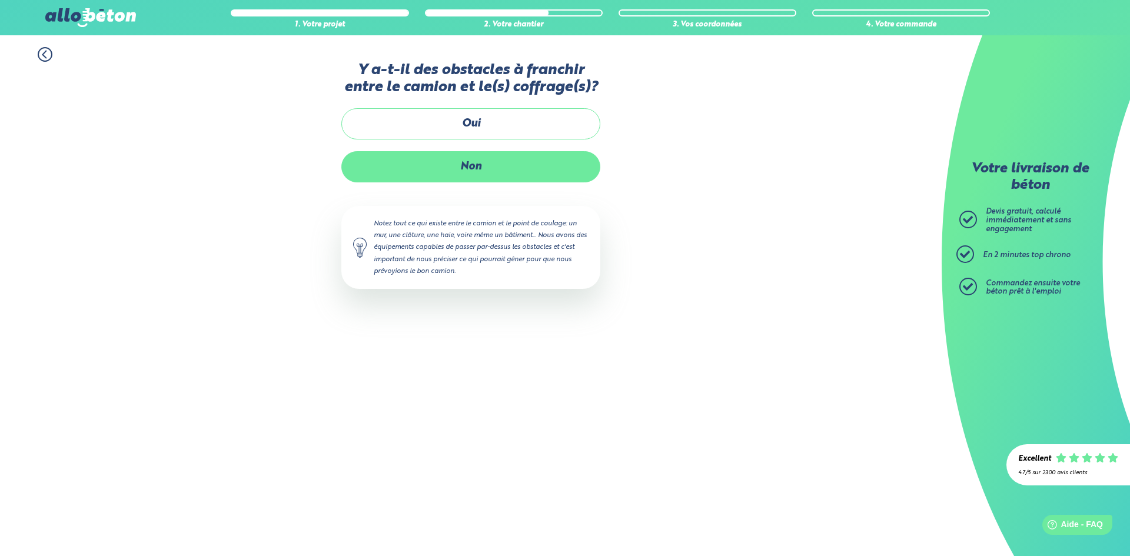
click at [466, 163] on label "Non" at bounding box center [470, 166] width 259 height 31
click at [0, 0] on input "Non" at bounding box center [0, 0] width 0 height 0
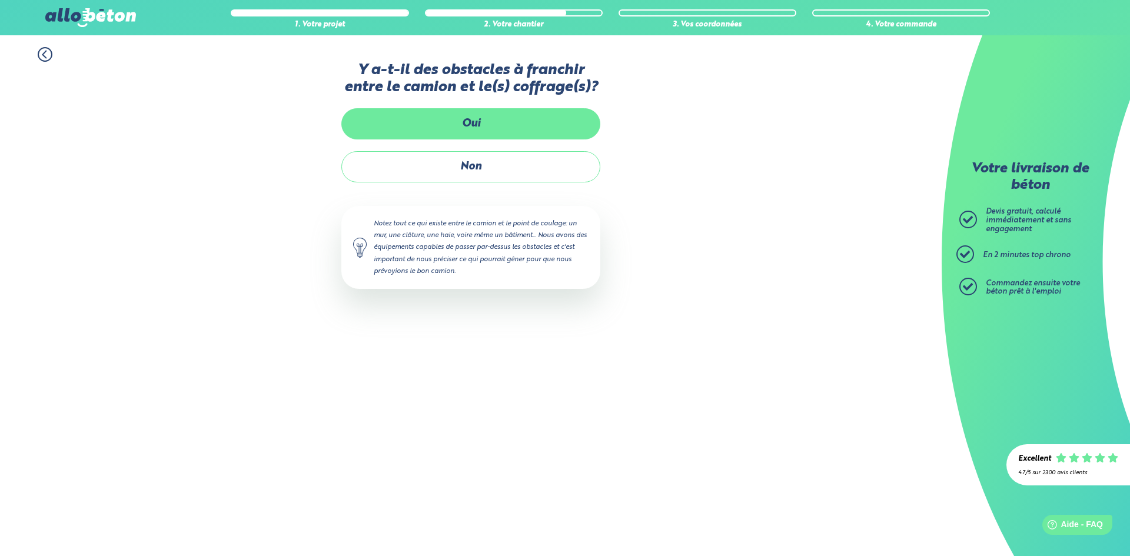
click at [464, 127] on label "Oui" at bounding box center [470, 123] width 259 height 31
click at [0, 0] on input "Oui" at bounding box center [0, 0] width 0 height 0
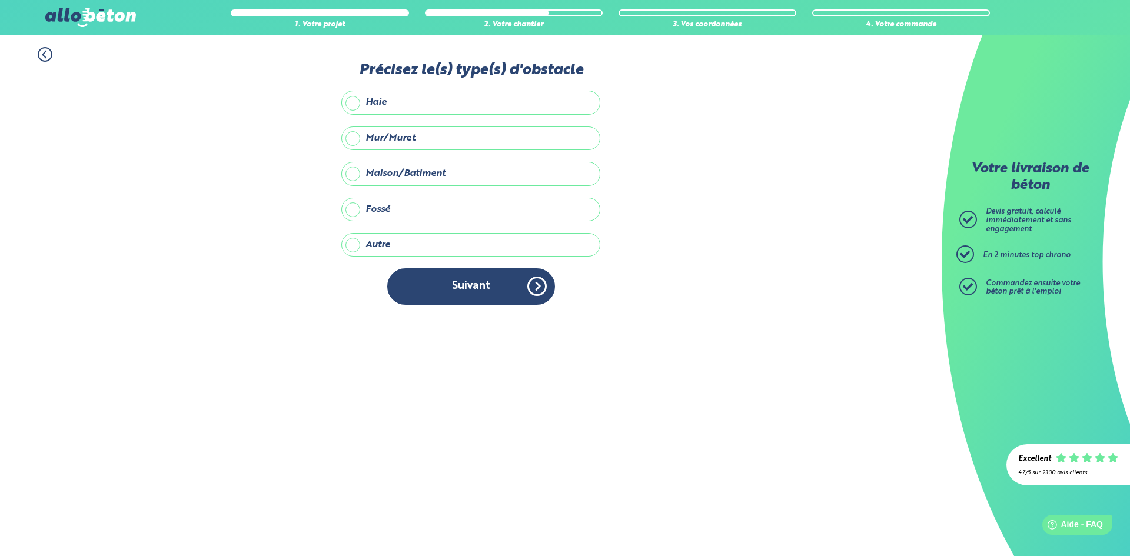
click at [402, 144] on label "Mur/Muret" at bounding box center [470, 139] width 259 height 24
click at [0, 0] on input "Mur/Muret" at bounding box center [0, 0] width 0 height 0
click at [444, 172] on label "Maison/Batiment" at bounding box center [470, 174] width 259 height 24
click at [0, 0] on input "Maison/Batiment" at bounding box center [0, 0] width 0 height 0
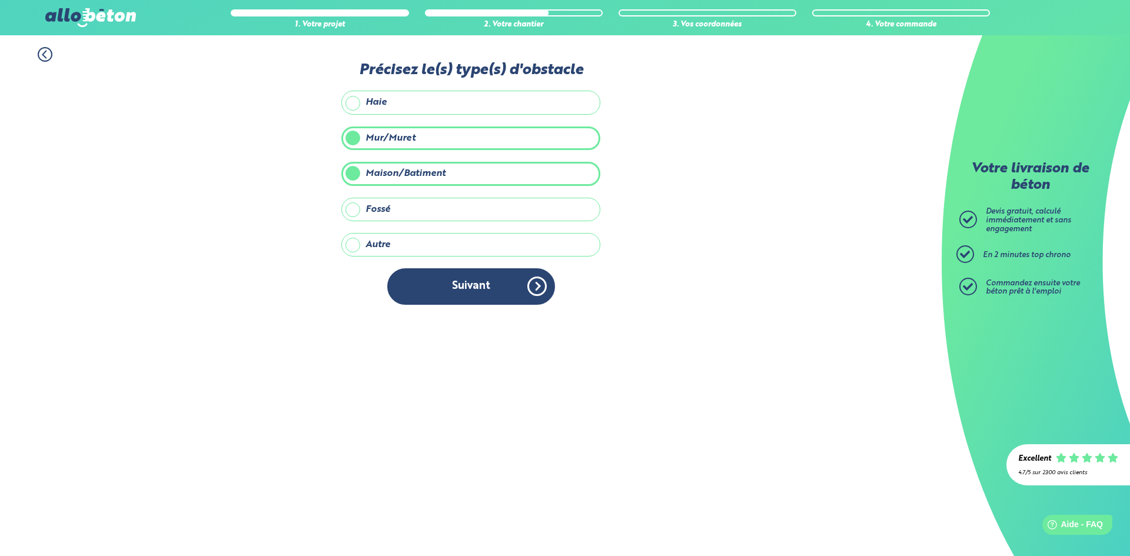
click at [412, 141] on label "Mur/Muret" at bounding box center [470, 139] width 259 height 24
click at [0, 0] on input "Mur/Muret" at bounding box center [0, 0] width 0 height 0
click at [417, 136] on label "Mur/Muret" at bounding box center [470, 139] width 259 height 24
click at [0, 0] on input "Mur/Muret" at bounding box center [0, 0] width 0 height 0
click at [478, 288] on button "Suivant" at bounding box center [471, 286] width 168 height 36
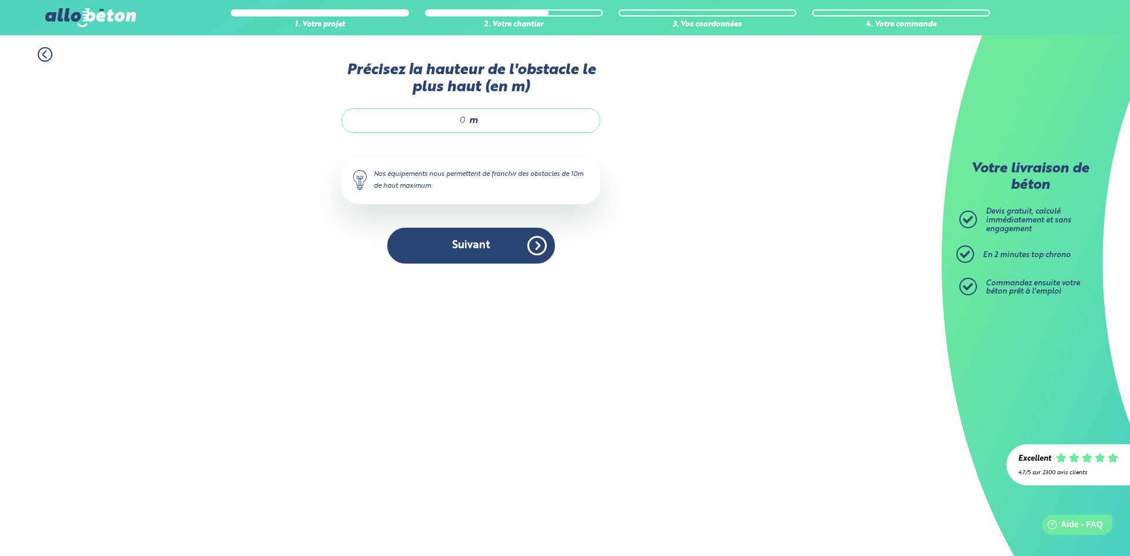
click at [470, 118] on span "m" at bounding box center [473, 120] width 9 height 11
click at [461, 257] on button "Suivant" at bounding box center [471, 246] width 168 height 36
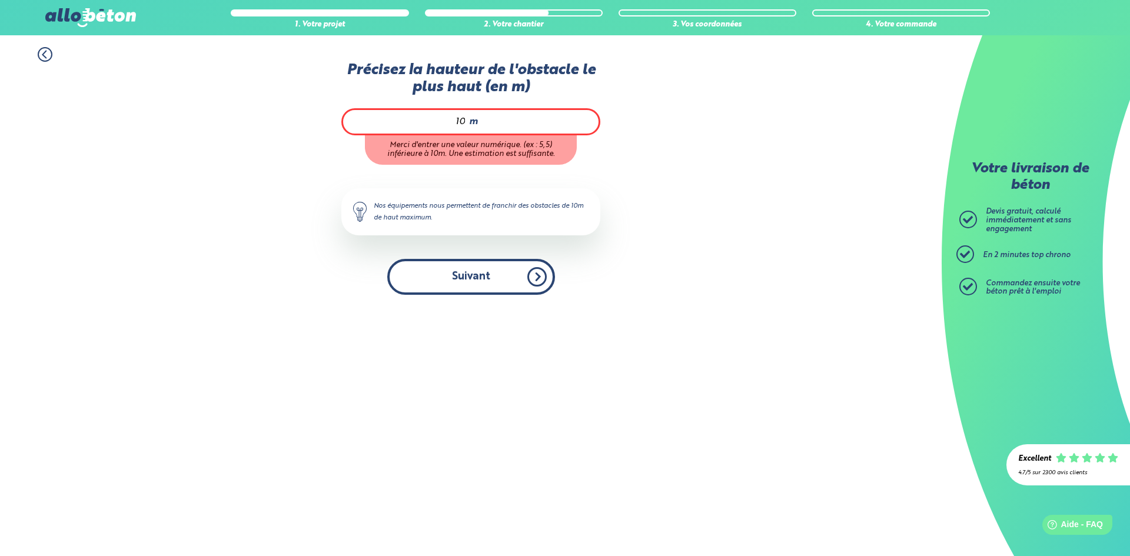
type input "10"
click at [500, 281] on div "Accueil Livraison Béton Centrale béton à proximité Livraison béton Moselle Livr…" at bounding box center [471, 295] width 942 height 521
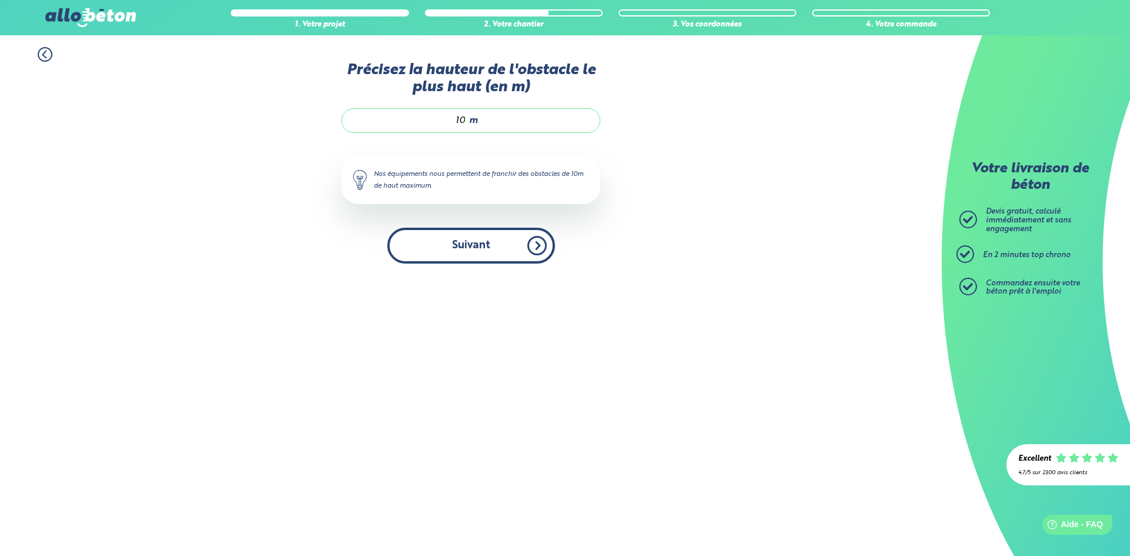
click at [489, 258] on button "Suivant" at bounding box center [471, 246] width 168 height 36
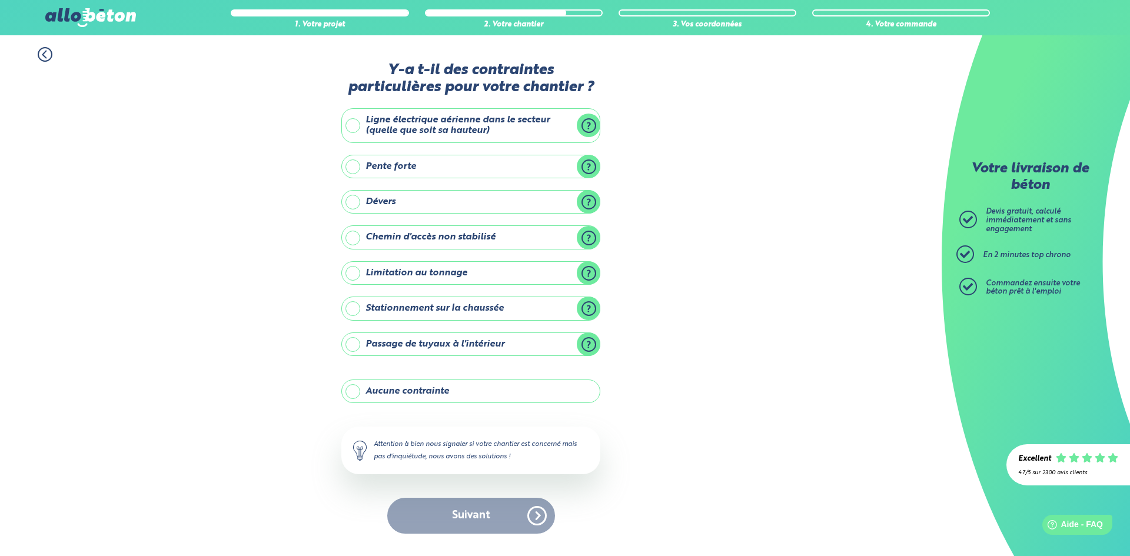
click at [430, 389] on label "Aucune contrainte" at bounding box center [470, 392] width 259 height 24
click at [0, 0] on input "Aucune contrainte" at bounding box center [0, 0] width 0 height 0
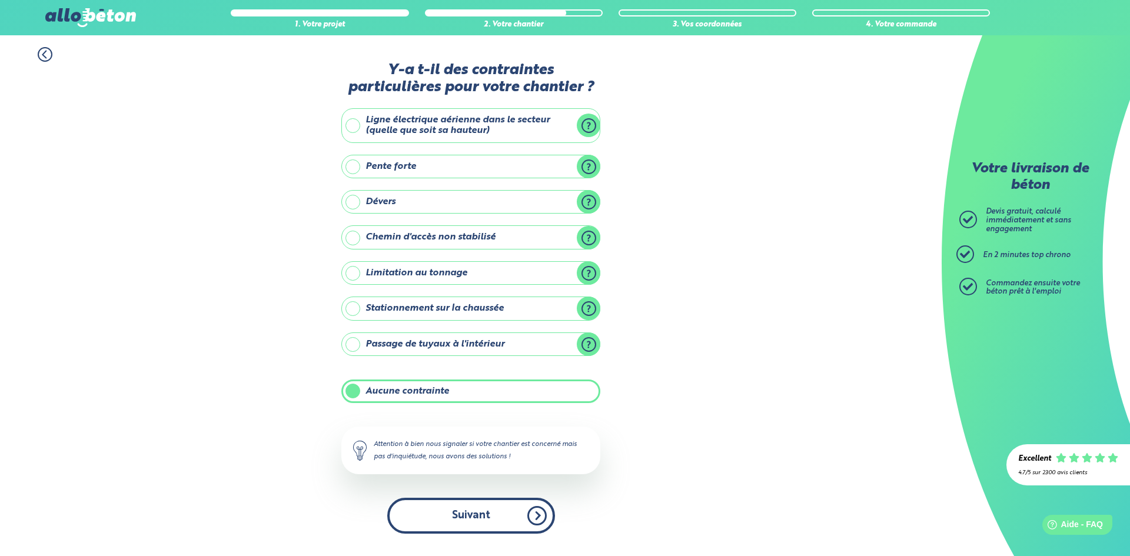
click at [486, 513] on button "Suivant" at bounding box center [471, 516] width 168 height 36
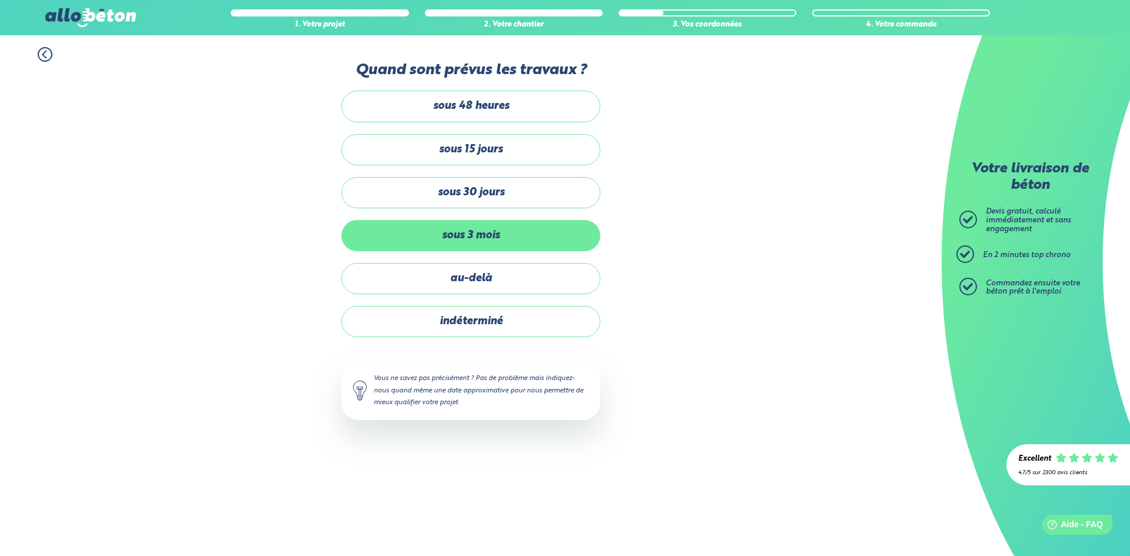
click at [502, 236] on label "sous 3 mois" at bounding box center [470, 235] width 259 height 31
click at [0, 0] on input "sous 3 mois" at bounding box center [0, 0] width 0 height 0
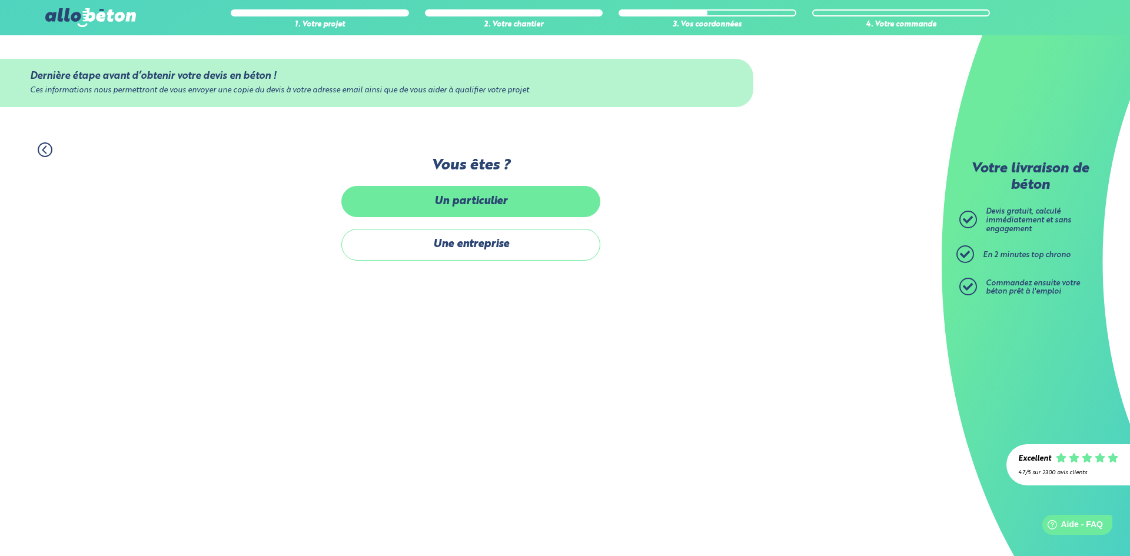
click at [510, 200] on label "Un particulier" at bounding box center [470, 201] width 259 height 31
click at [0, 0] on input "Un particulier" at bounding box center [0, 0] width 0 height 0
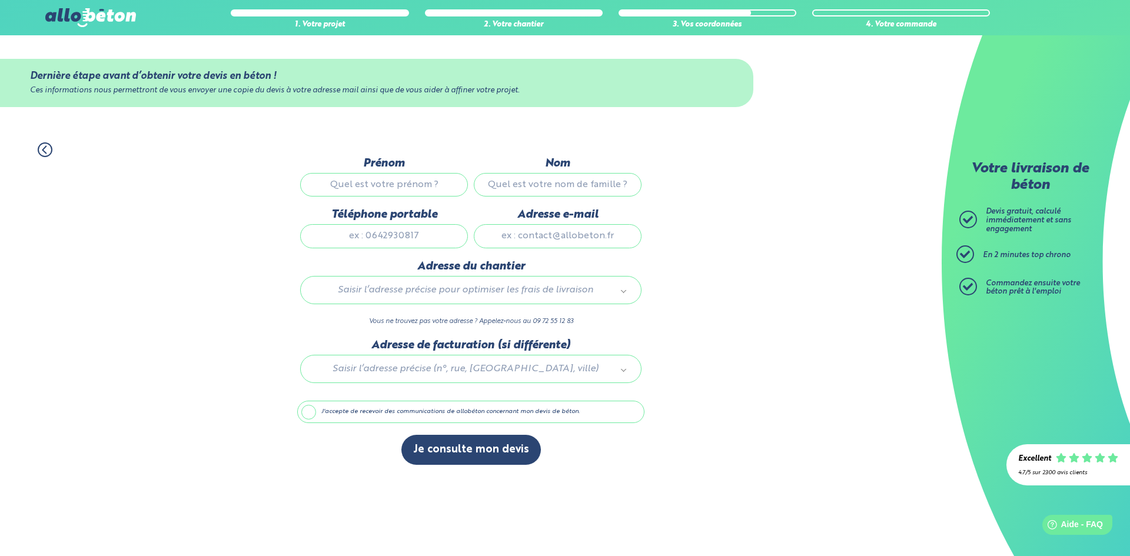
click at [389, 190] on input "Prénom" at bounding box center [384, 185] width 168 height 24
type input "Benjamin"
type input "Desailly"
click at [366, 243] on input "Téléphone portable" at bounding box center [384, 236] width 168 height 24
type input "0695874215"
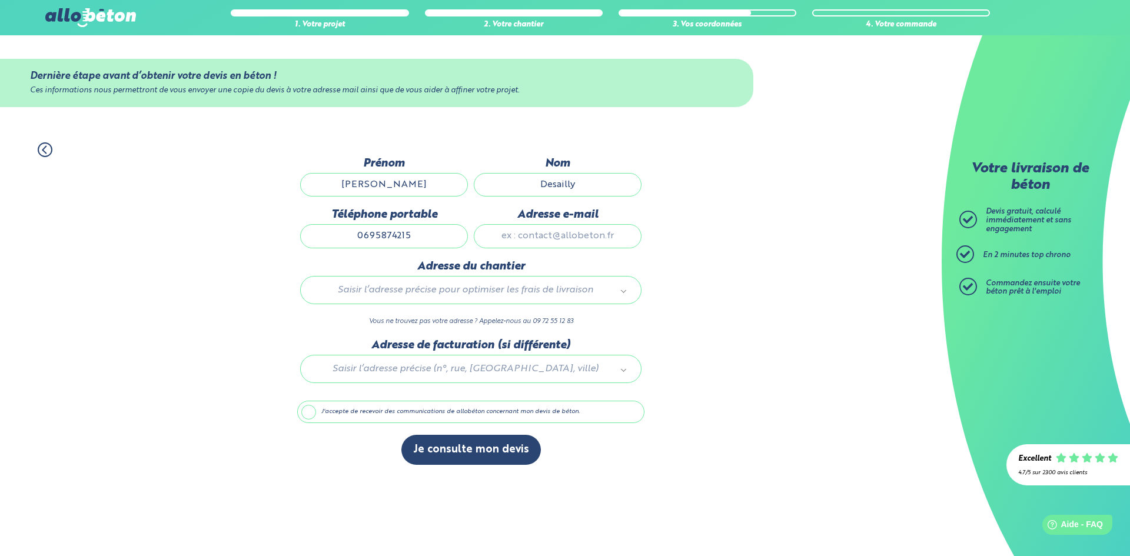
click at [551, 243] on input "Adresse e-mail" at bounding box center [558, 236] width 168 height 24
type input "benjamin.desailly@outlook.fr"
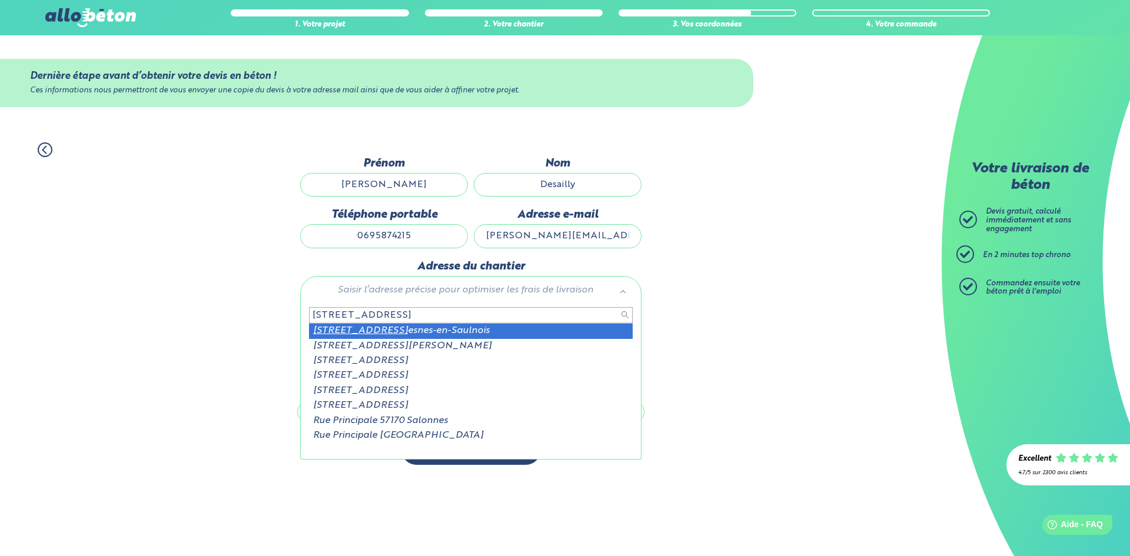
type input "35 rue principale 57170 fr"
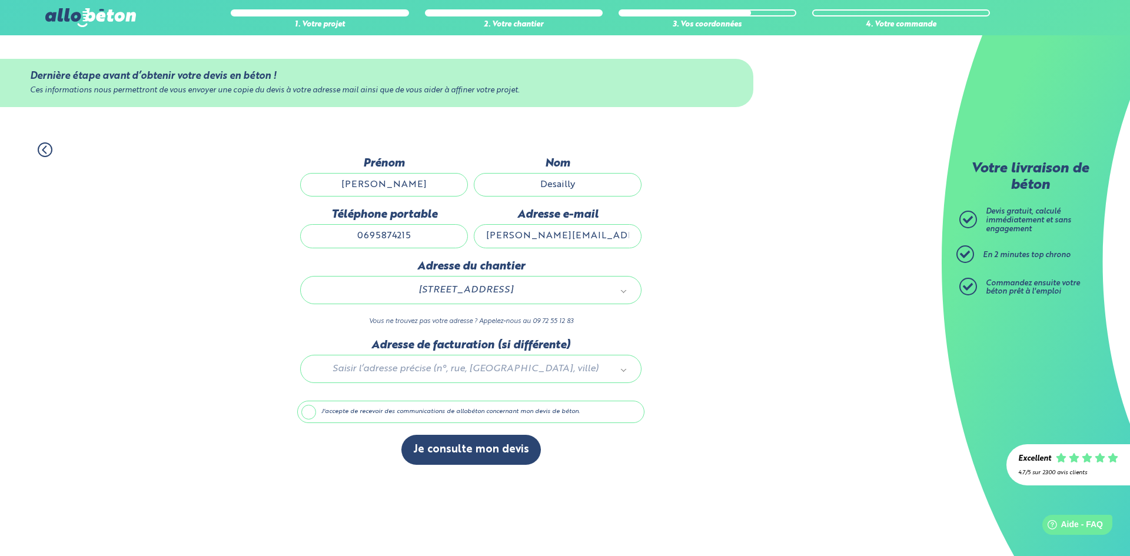
click at [444, 369] on div at bounding box center [470, 367] width 347 height 56
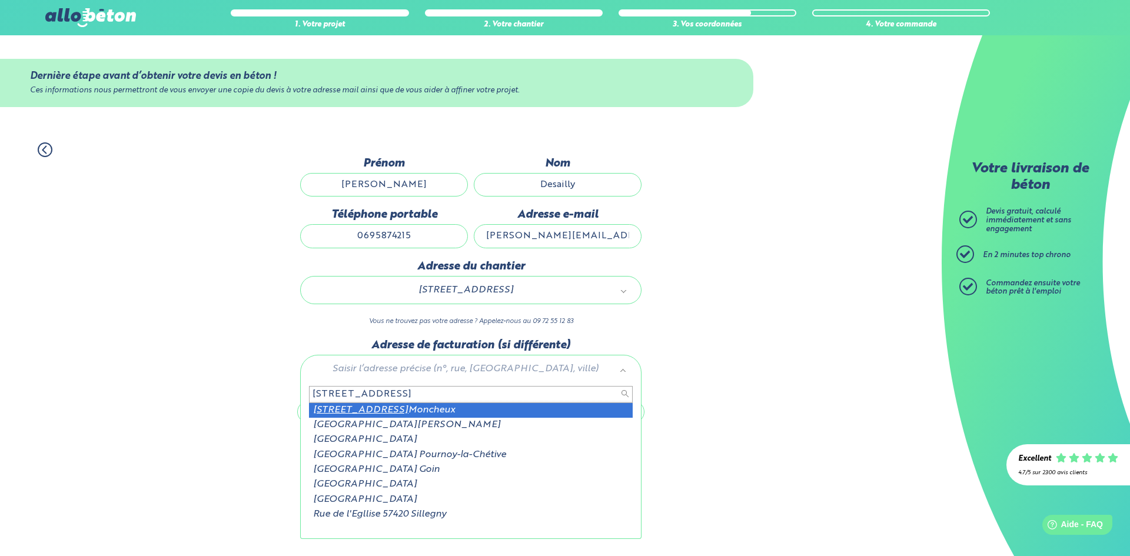
type input "69 rue de l'eglise 57420"
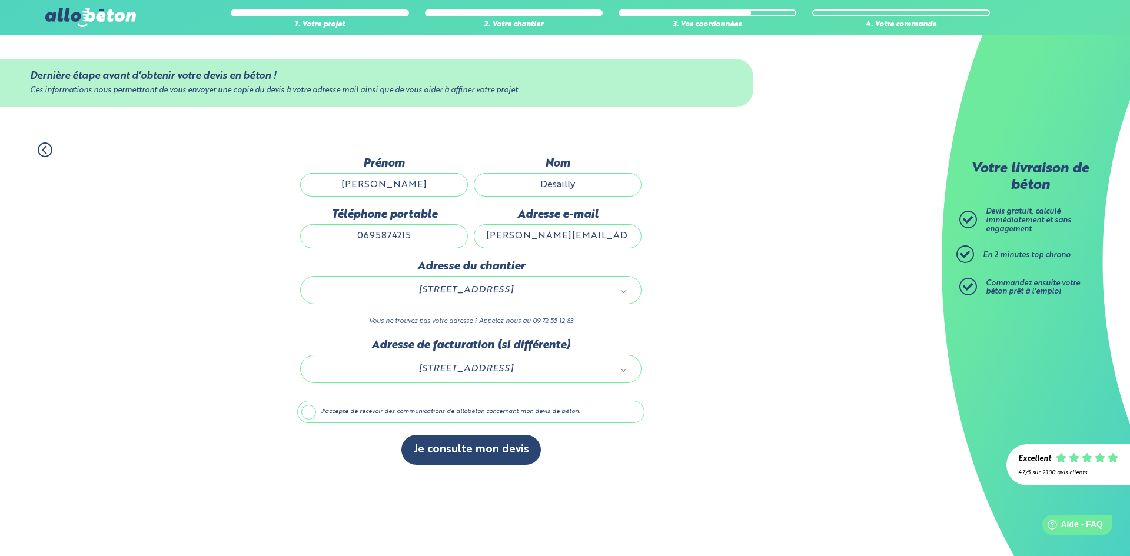
click at [310, 417] on label "J'accepte de recevoir des communications de allobéton concernant mon devis de b…" at bounding box center [470, 412] width 347 height 22
click at [0, 0] on input "J'accepte de recevoir des communications de allobéton concernant mon devis de b…" at bounding box center [0, 0] width 0 height 0
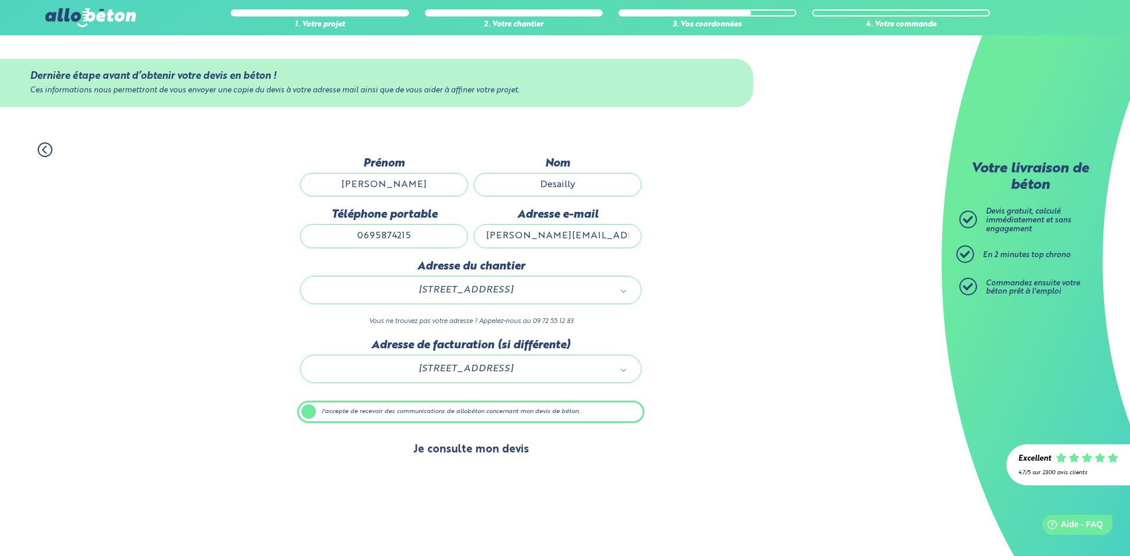
click at [467, 453] on button "Je consulte mon devis" at bounding box center [472, 450] width 140 height 30
